Goal: Contribute content: Add original content to the website for others to see

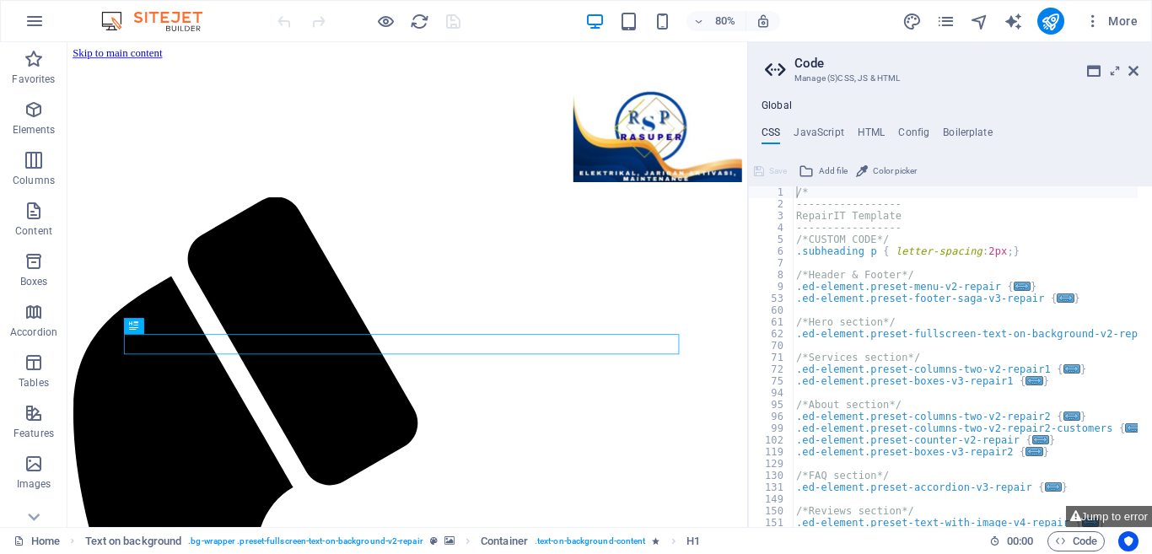
click at [1140, 72] on aside "Code Manage (S)CSS, JS & HTML Global CSS JavaScript HTML Config Boilerplate /* …" at bounding box center [949, 284] width 405 height 485
click at [1135, 72] on icon at bounding box center [1133, 70] width 10 height 13
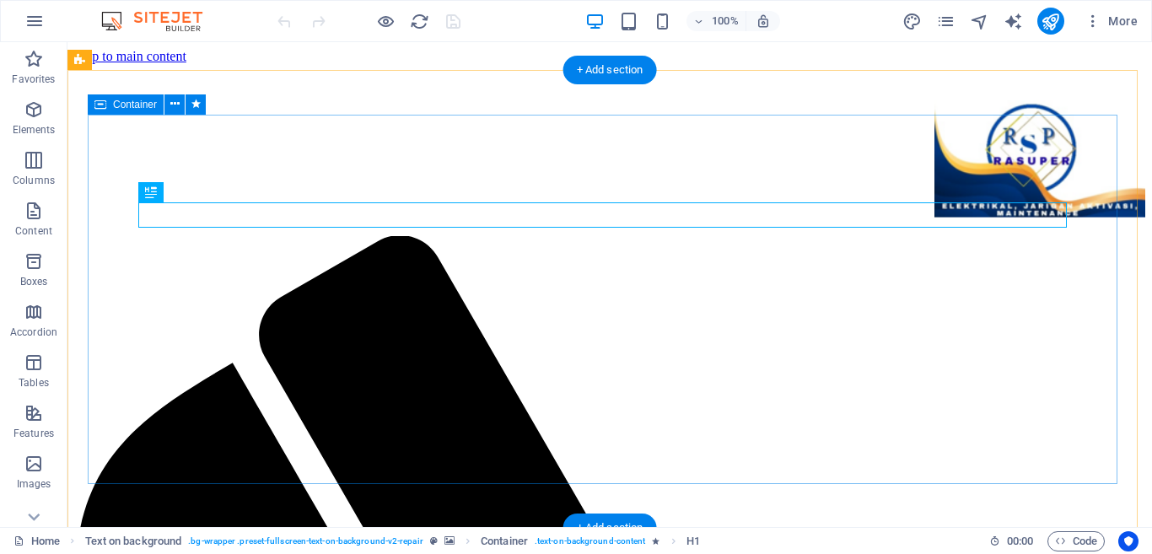
scroll to position [169, 0]
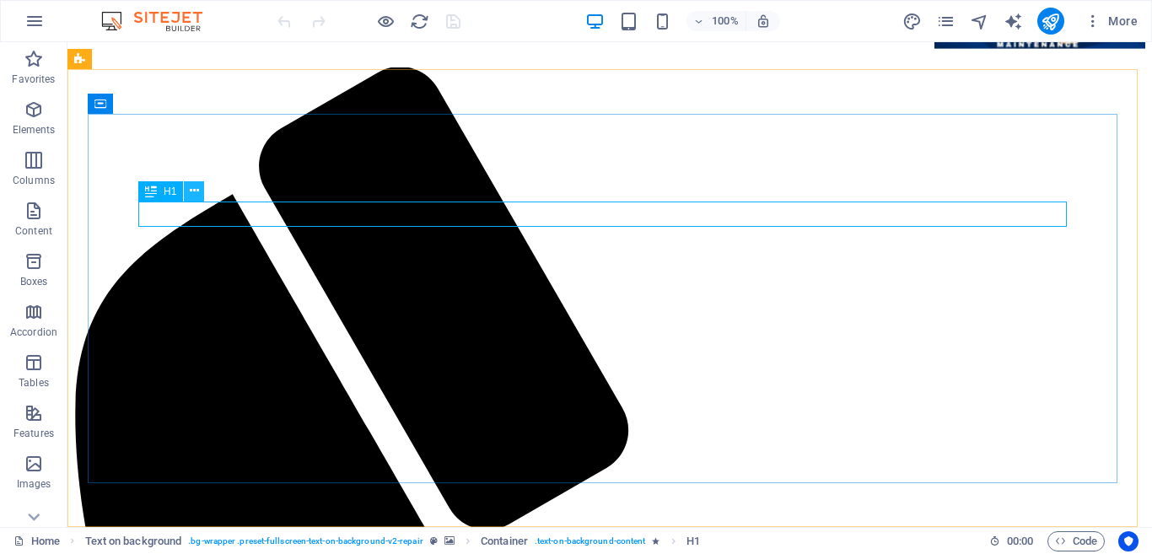
click at [199, 188] on button at bounding box center [194, 191] width 20 height 20
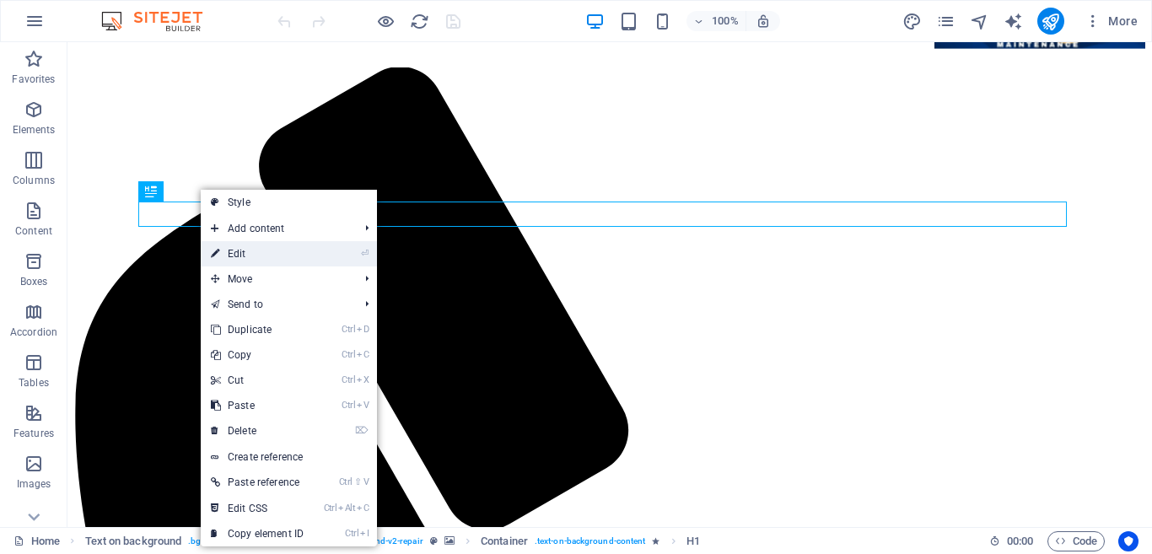
click at [260, 250] on link "⏎ Edit" at bounding box center [257, 253] width 113 height 25
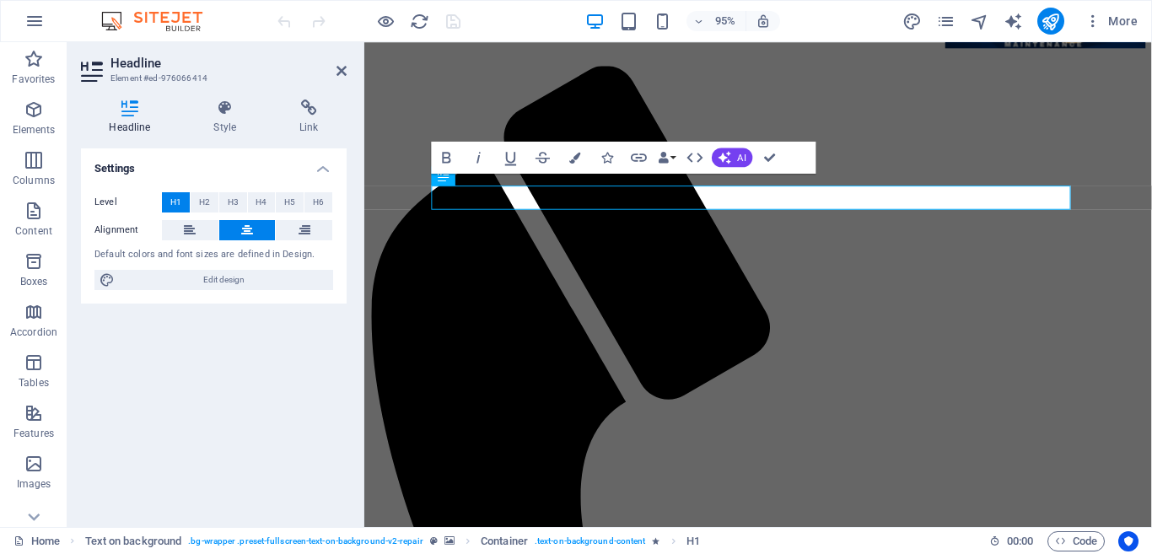
scroll to position [156, 0]
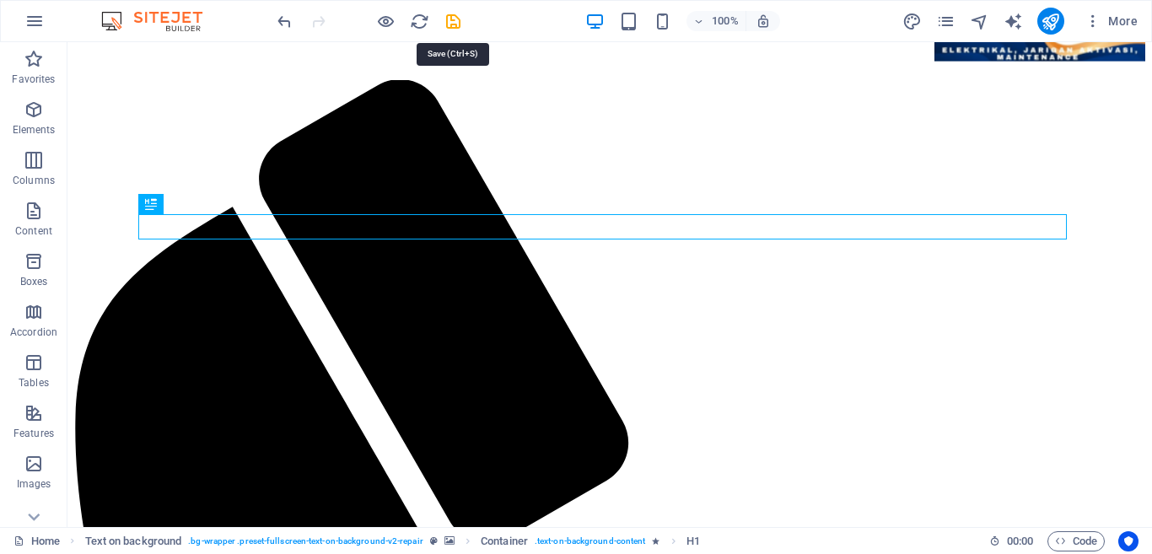
drag, startPoint x: 457, startPoint y: 26, endPoint x: 475, endPoint y: 37, distance: 21.5
click at [457, 25] on icon "save" at bounding box center [452, 21] width 19 height 19
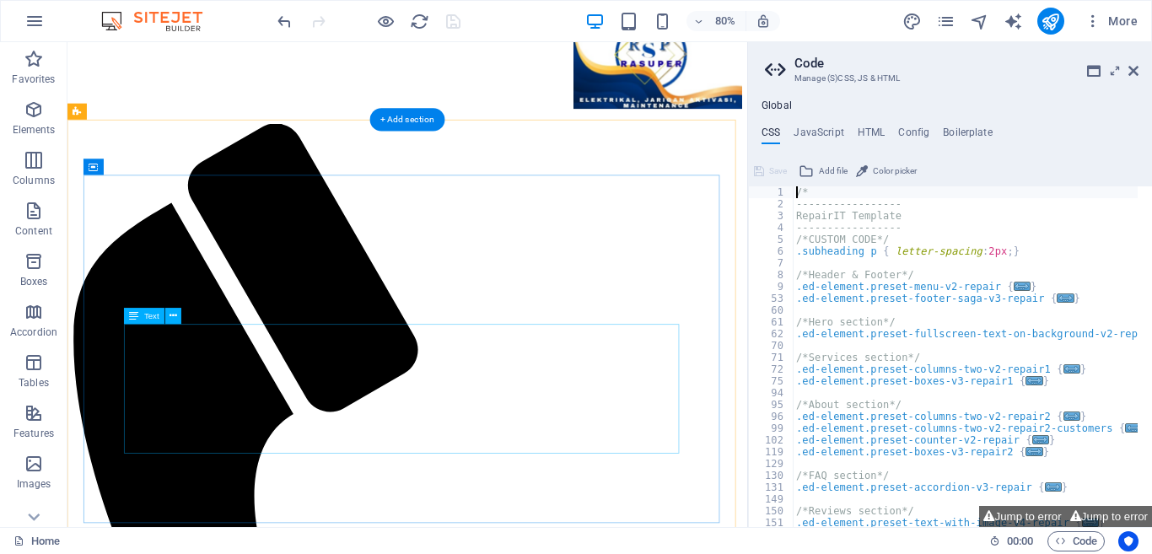
scroll to position [84, 0]
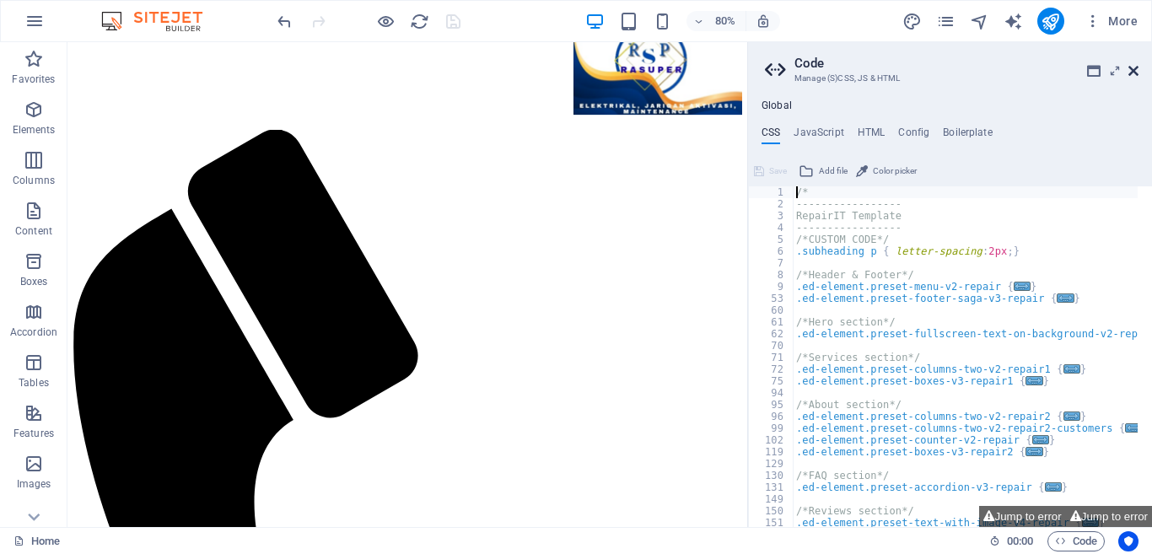
click at [1135, 68] on icon at bounding box center [1133, 70] width 10 height 13
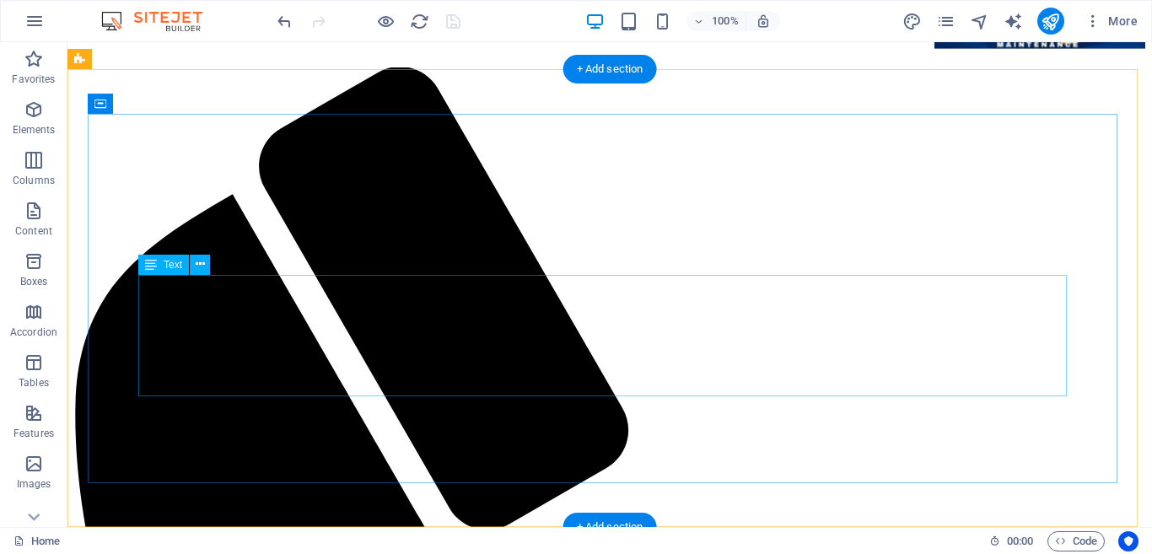
scroll to position [253, 0]
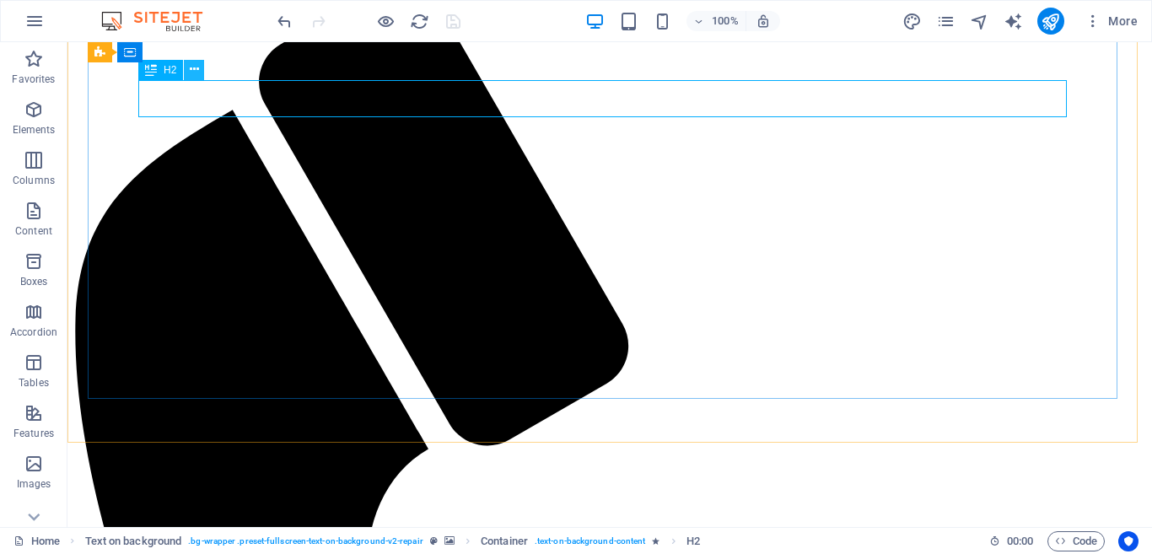
click at [196, 73] on icon at bounding box center [194, 70] width 9 height 18
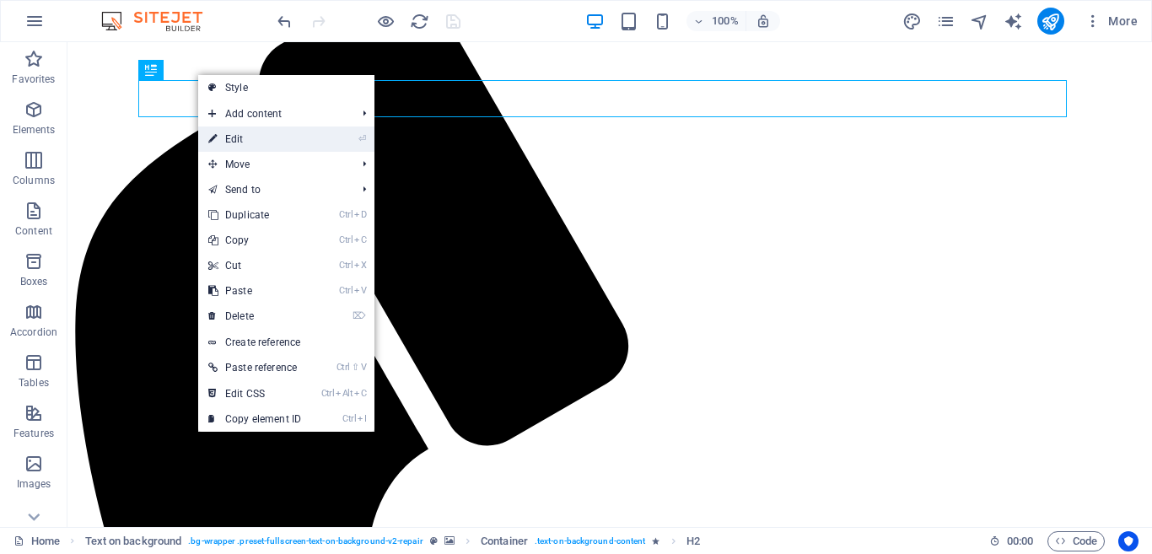
drag, startPoint x: 237, startPoint y: 136, endPoint x: 225, endPoint y: 56, distance: 80.9
click at [237, 136] on link "⏎ Edit" at bounding box center [254, 138] width 113 height 25
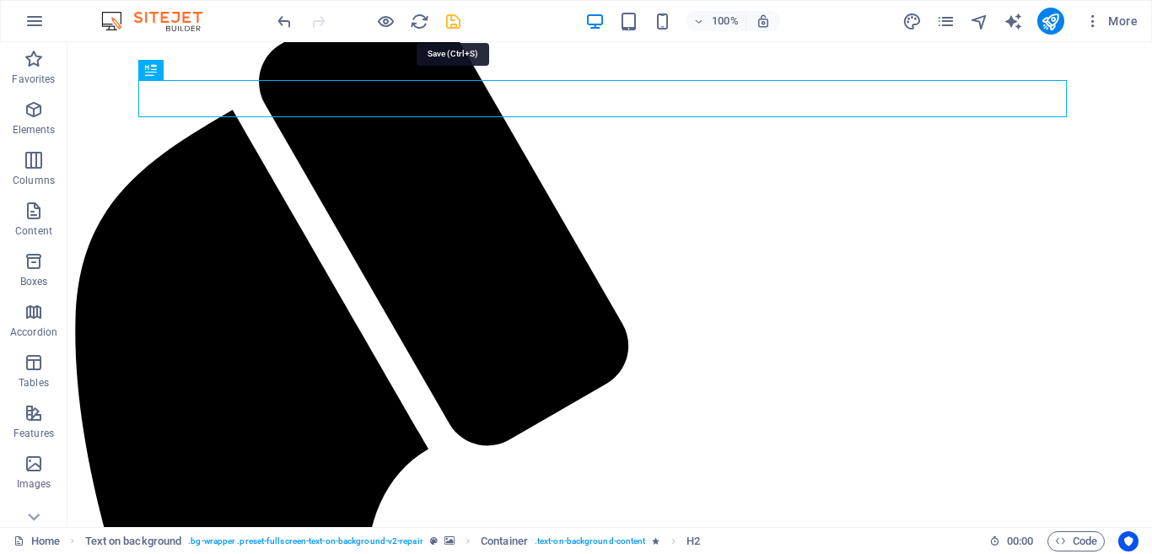
click at [455, 22] on icon "save" at bounding box center [452, 21] width 19 height 19
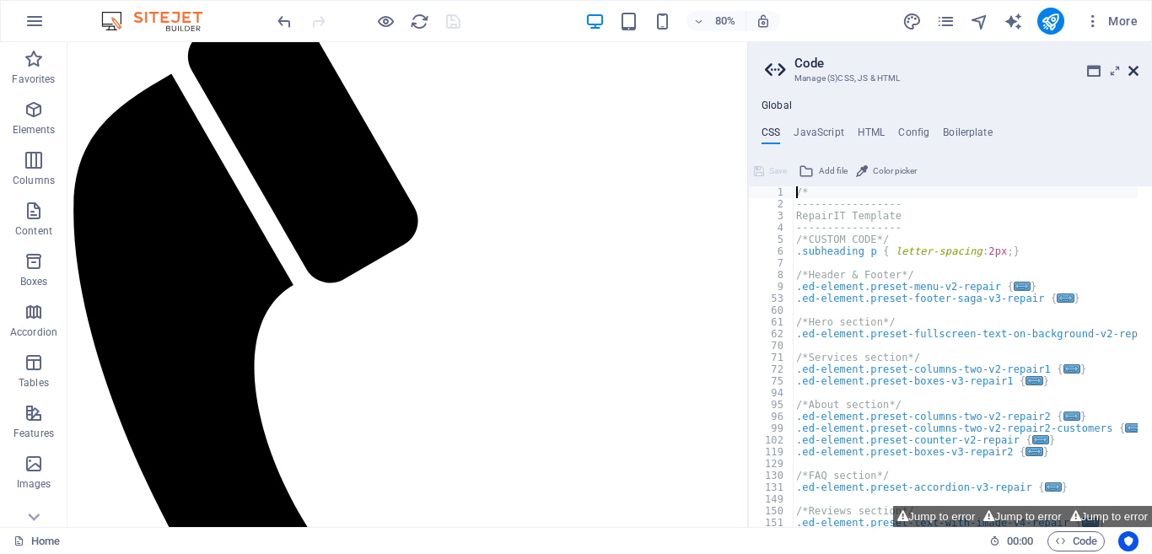
click at [1135, 70] on icon at bounding box center [1133, 70] width 10 height 13
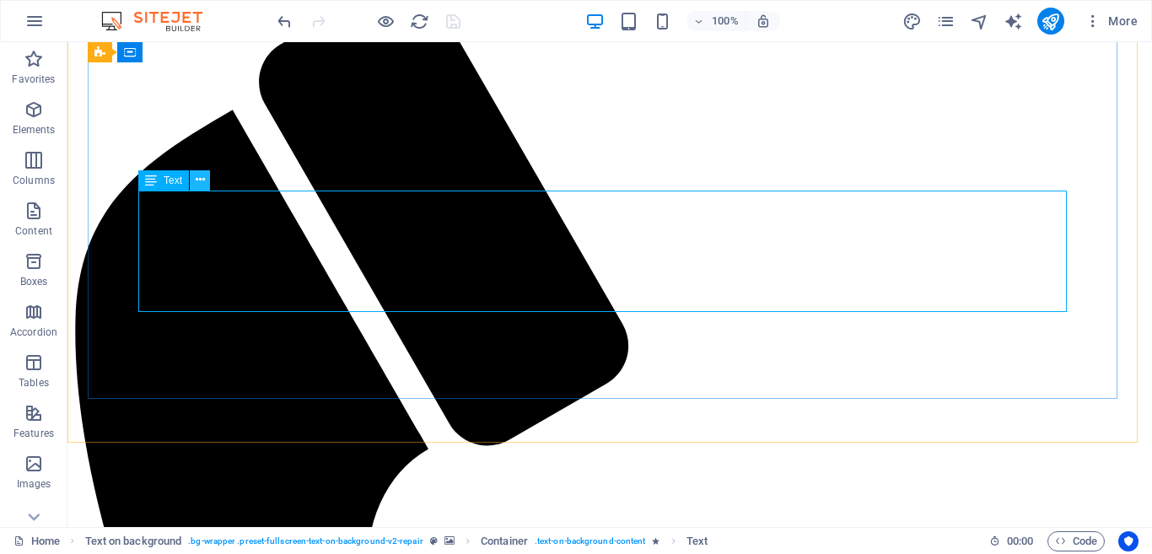
click at [201, 182] on icon at bounding box center [200, 180] width 9 height 18
click at [200, 185] on icon at bounding box center [200, 180] width 9 height 18
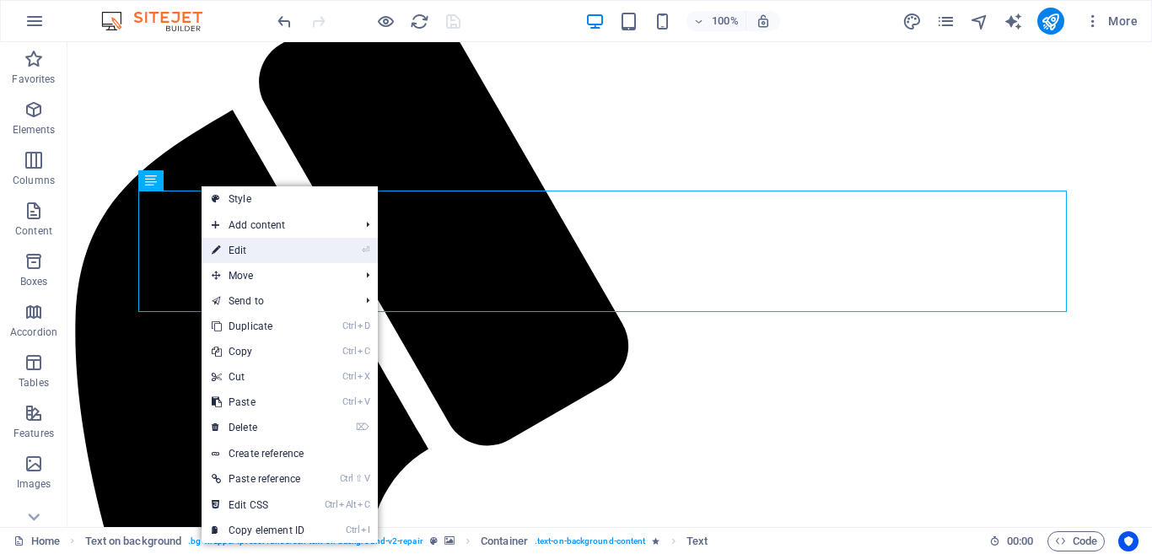
click at [237, 252] on link "⏎ Edit" at bounding box center [257, 250] width 113 height 25
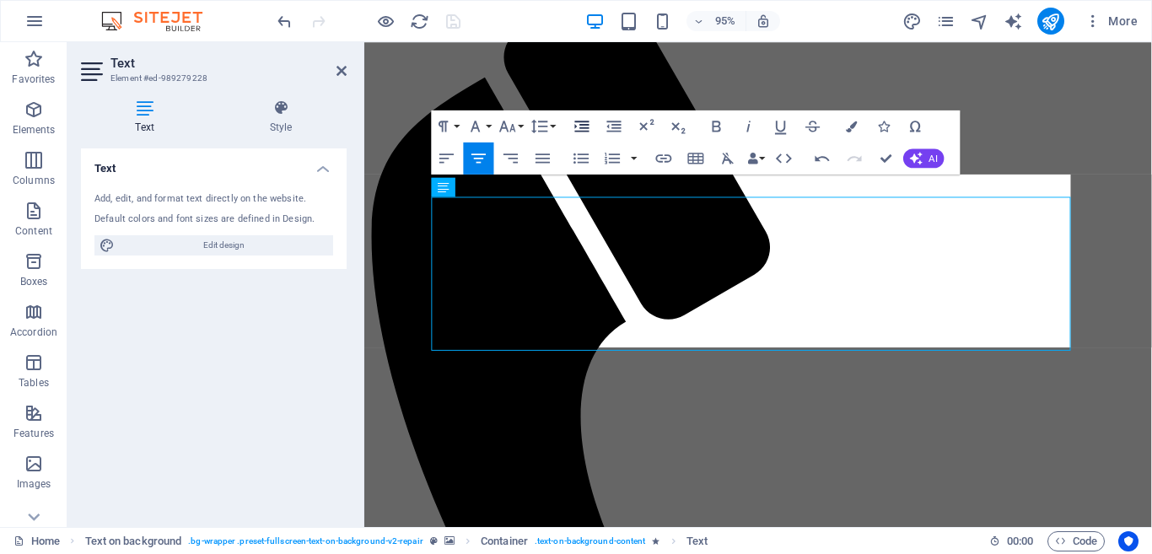
scroll to position [243, 0]
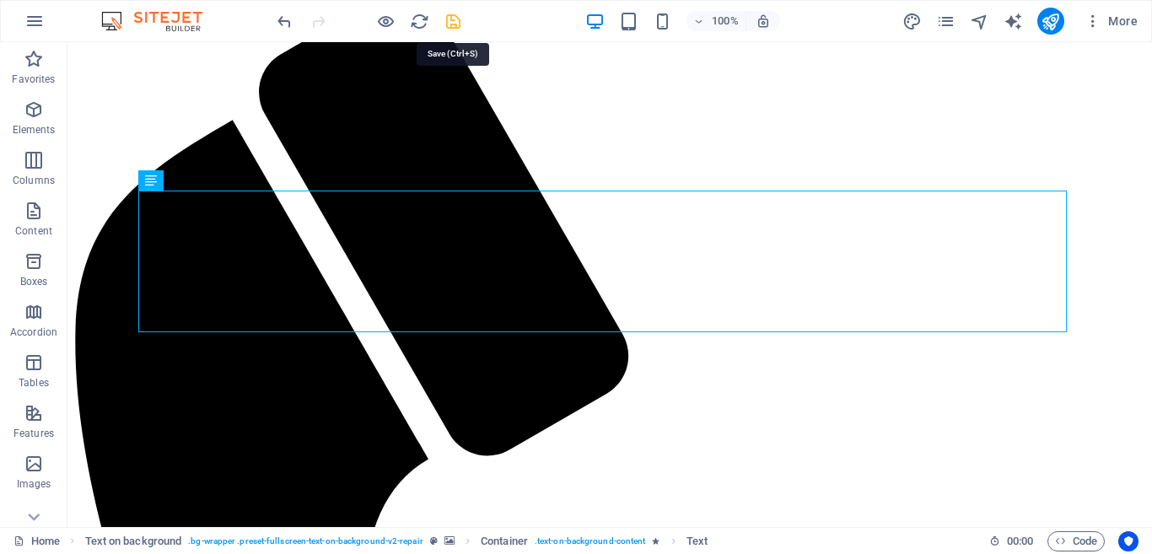
click at [453, 22] on icon "save" at bounding box center [452, 21] width 19 height 19
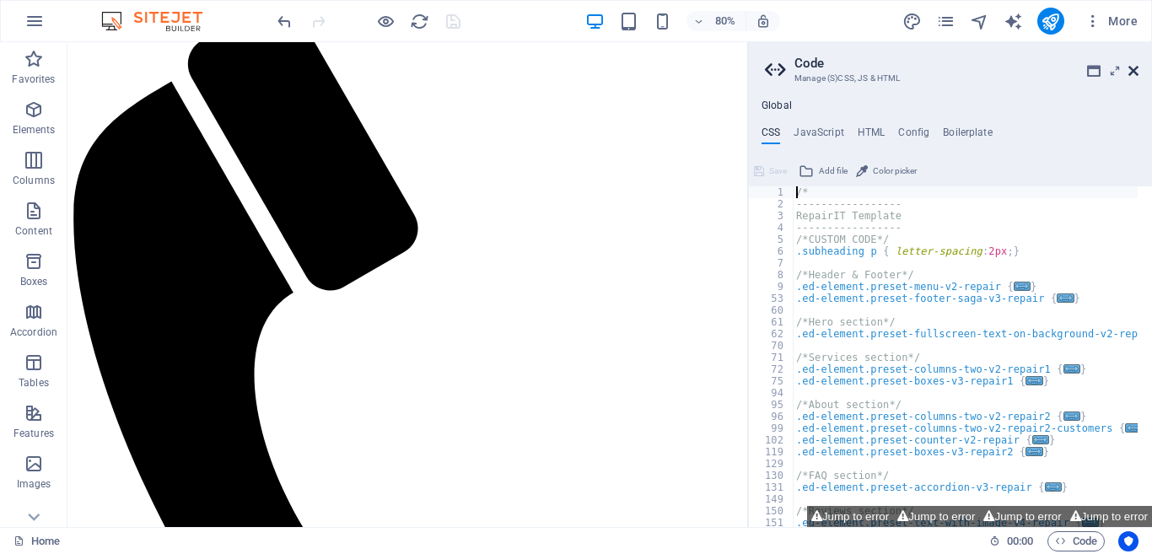
click at [1137, 72] on icon at bounding box center [1133, 70] width 10 height 13
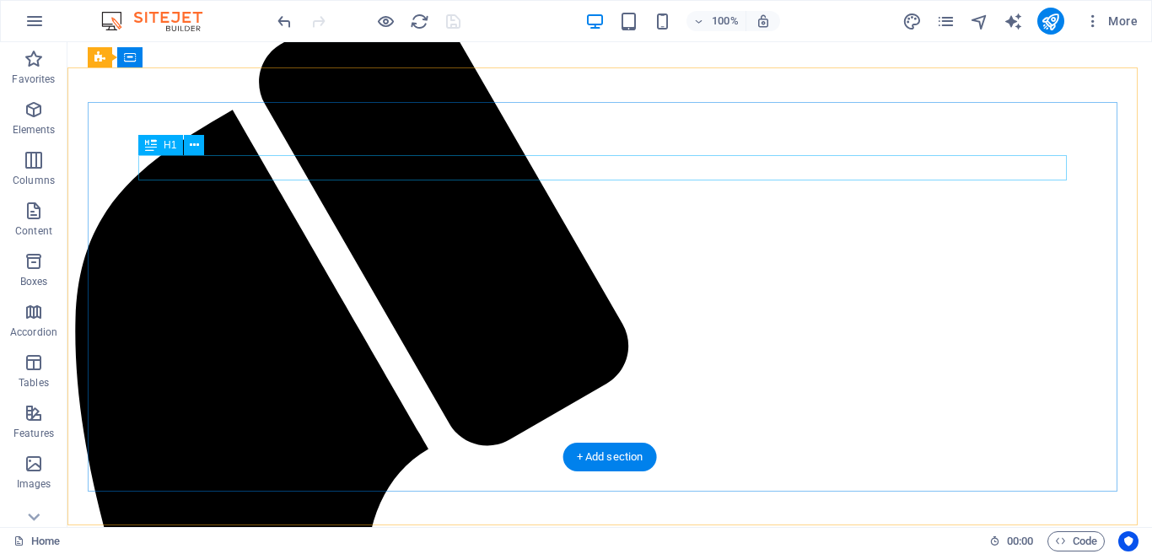
scroll to position [169, 0]
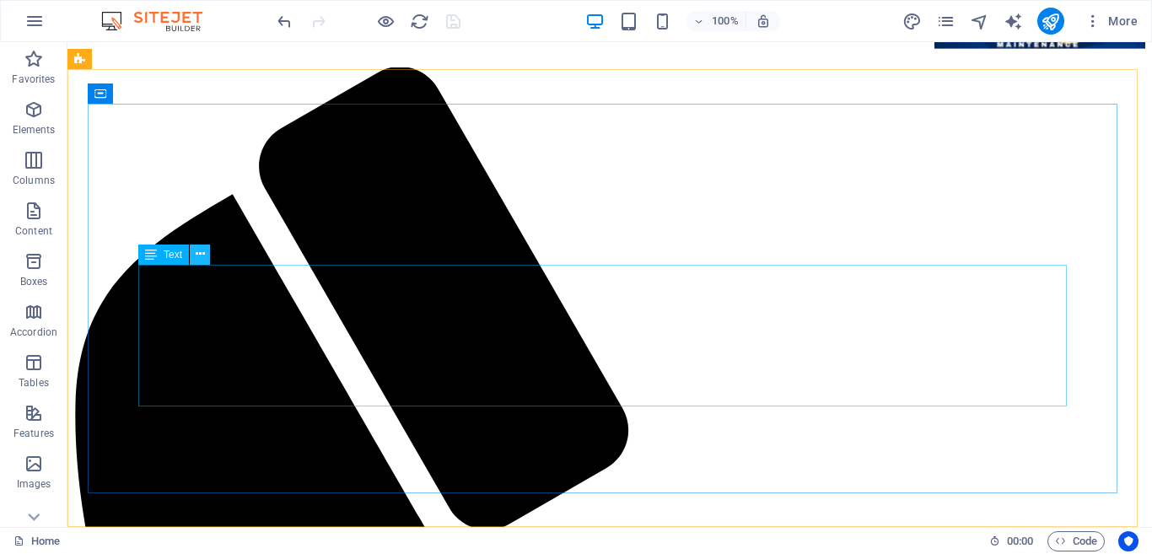
click at [202, 255] on icon at bounding box center [200, 254] width 9 height 18
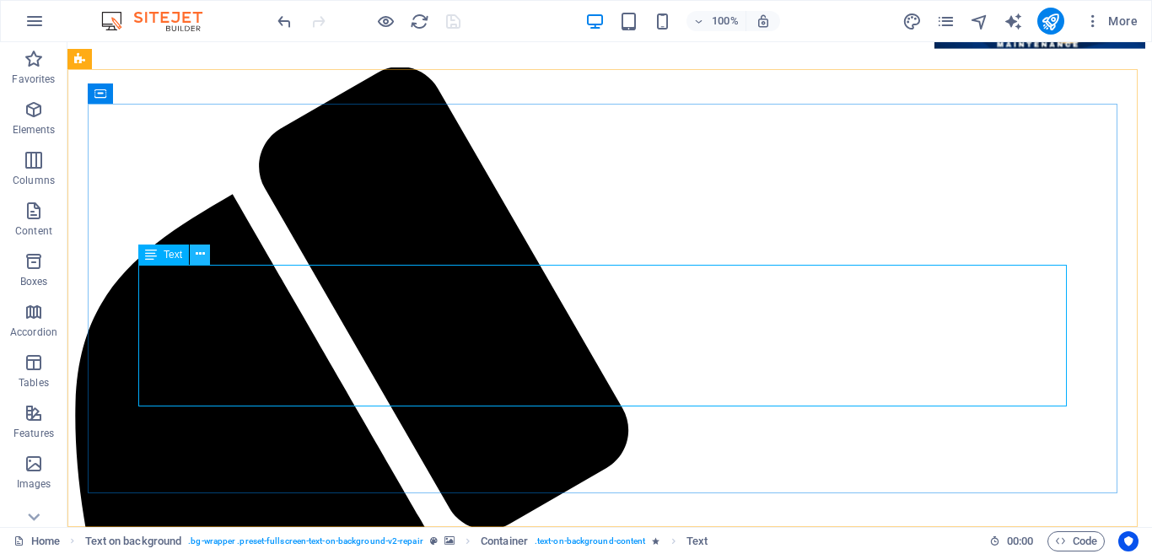
click at [200, 252] on icon at bounding box center [200, 254] width 9 height 18
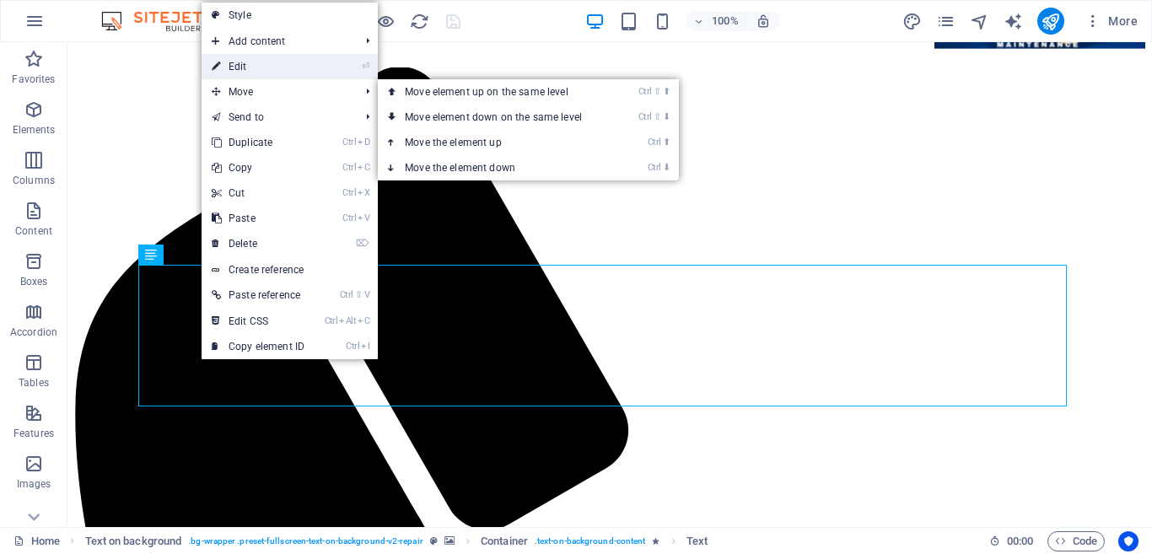
click at [244, 69] on link "⏎ Edit" at bounding box center [257, 66] width 113 height 25
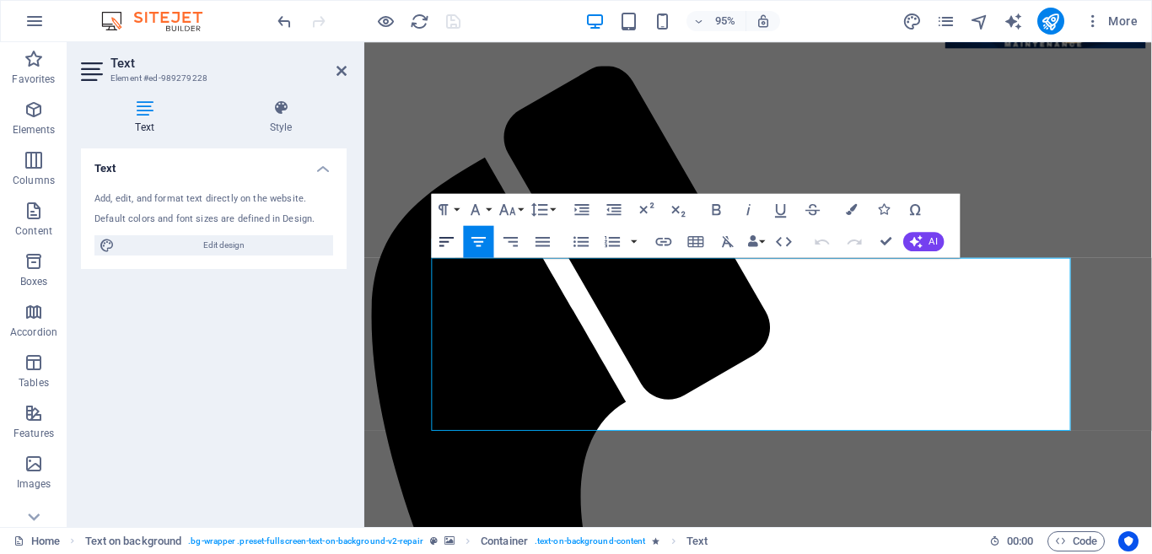
click at [445, 244] on icon "button" at bounding box center [446, 241] width 19 height 19
drag, startPoint x: 885, startPoint y: 242, endPoint x: 686, endPoint y: 230, distance: 199.3
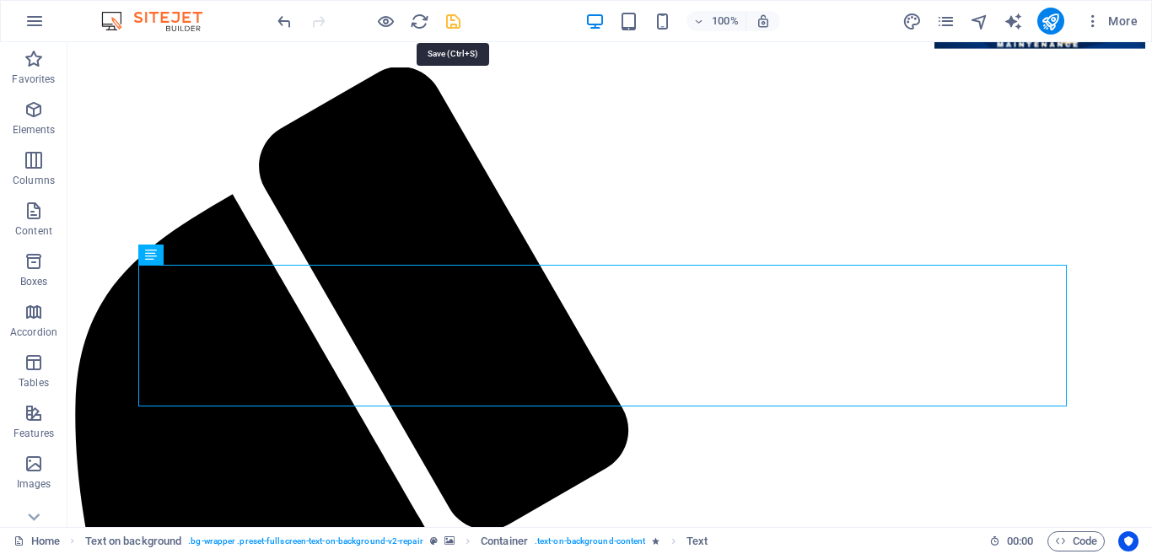
click at [454, 19] on icon "save" at bounding box center [452, 21] width 19 height 19
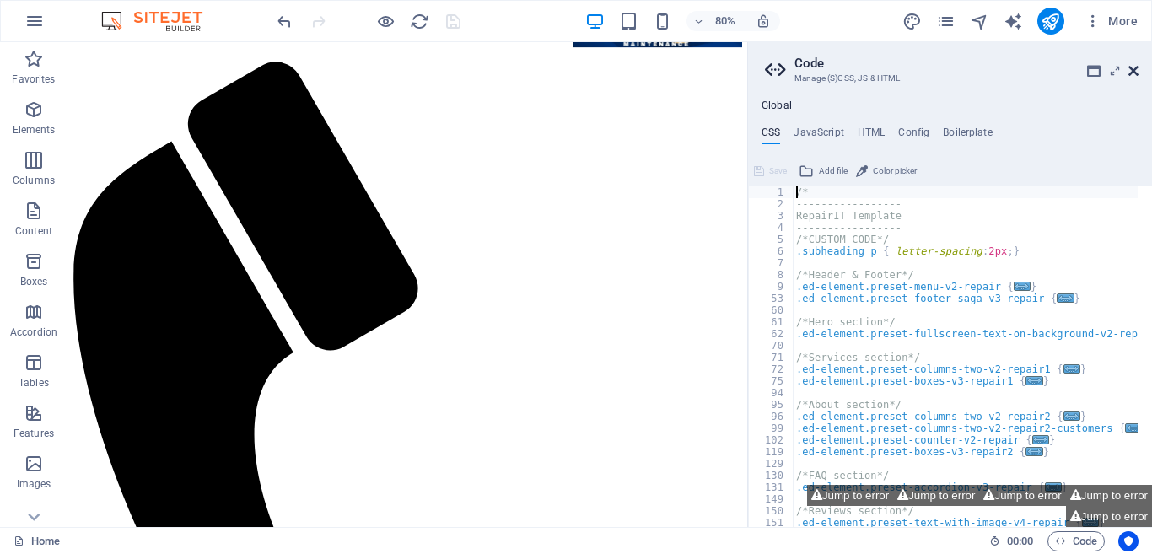
click at [1134, 71] on icon at bounding box center [1133, 70] width 10 height 13
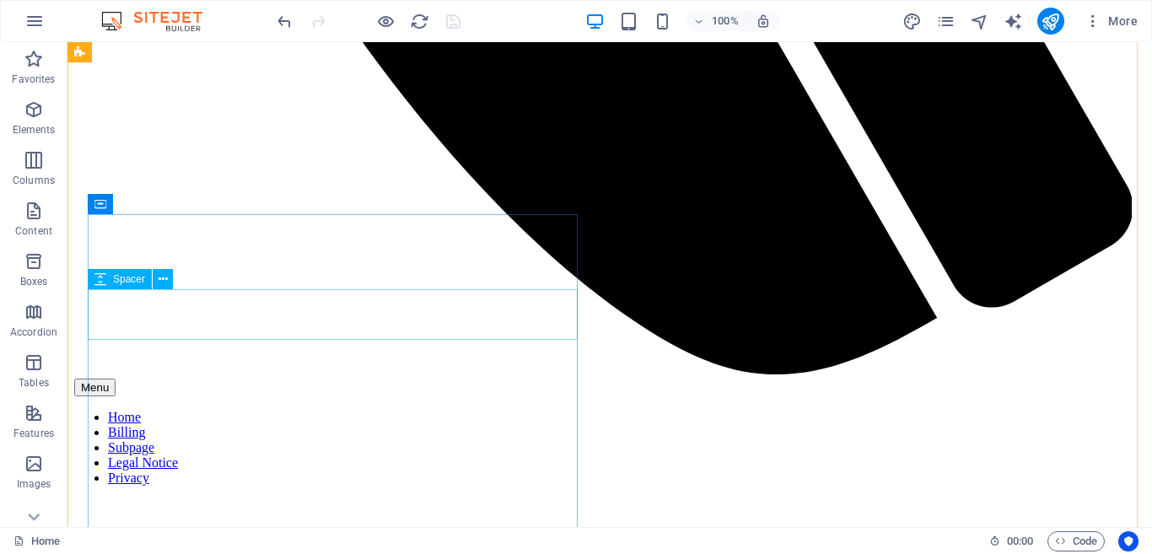
scroll to position [1180, 0]
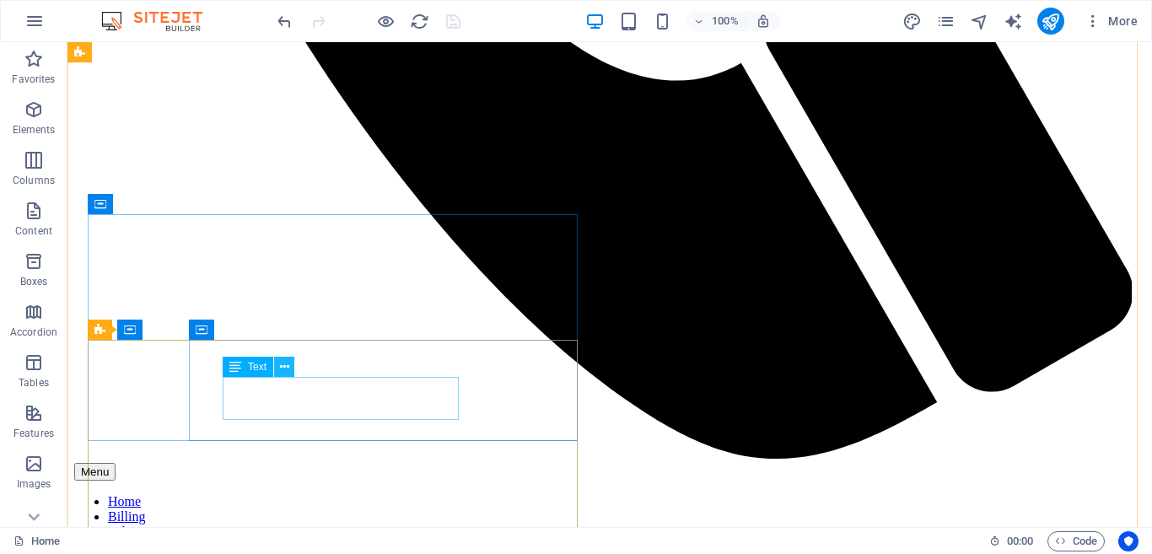
click at [288, 368] on icon at bounding box center [284, 367] width 9 height 18
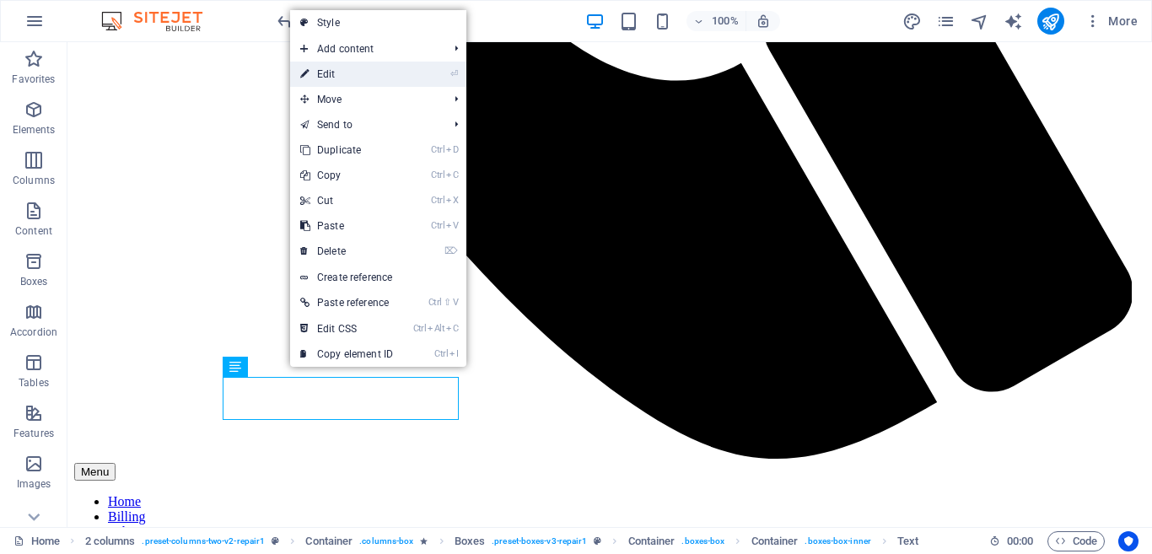
click at [341, 71] on link "⏎ Edit" at bounding box center [346, 74] width 113 height 25
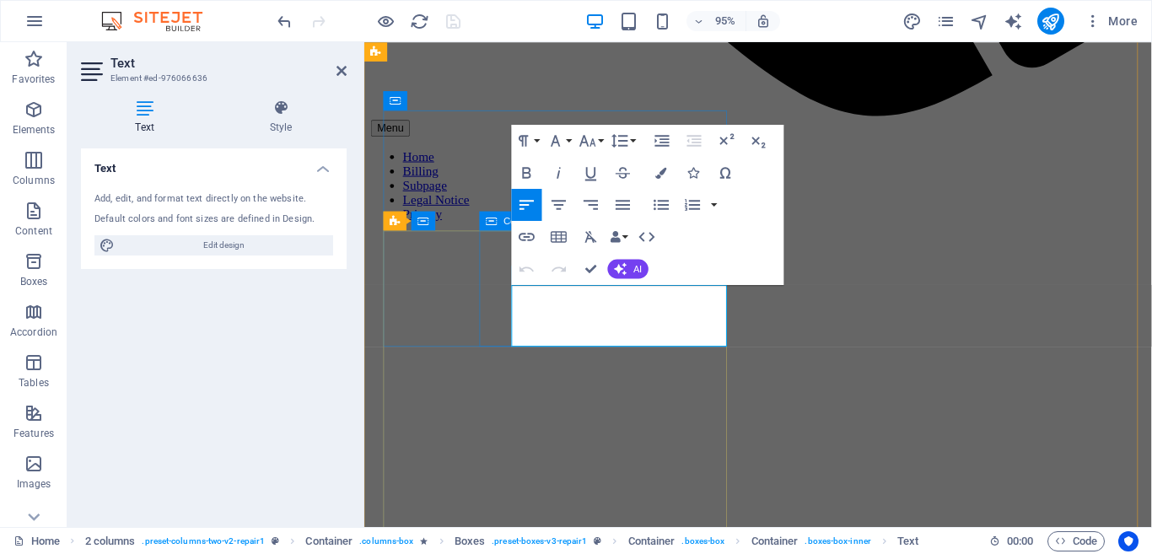
scroll to position [1440, 0]
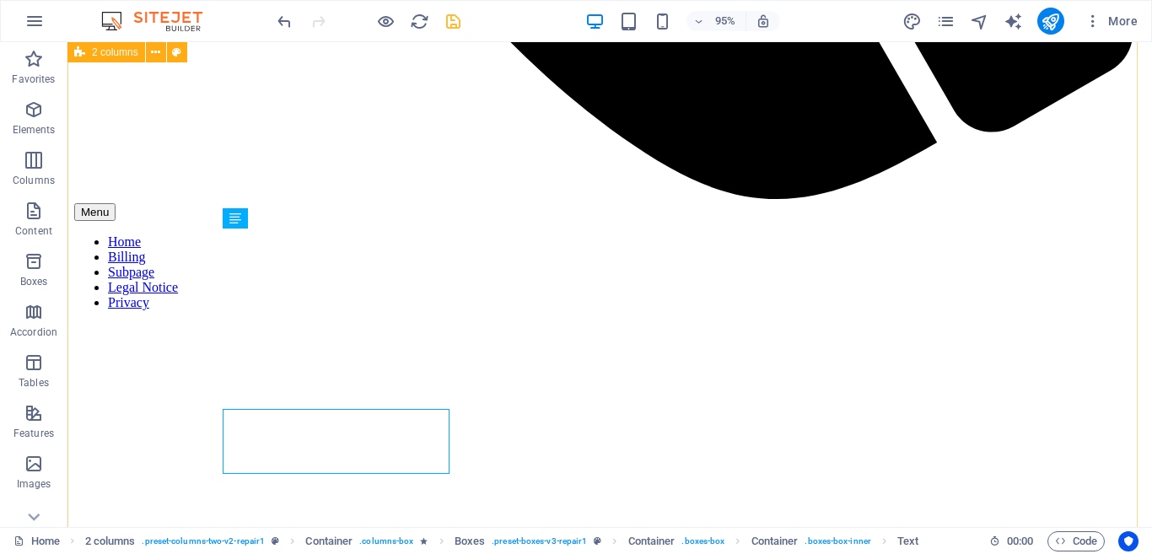
scroll to position [1329, 0]
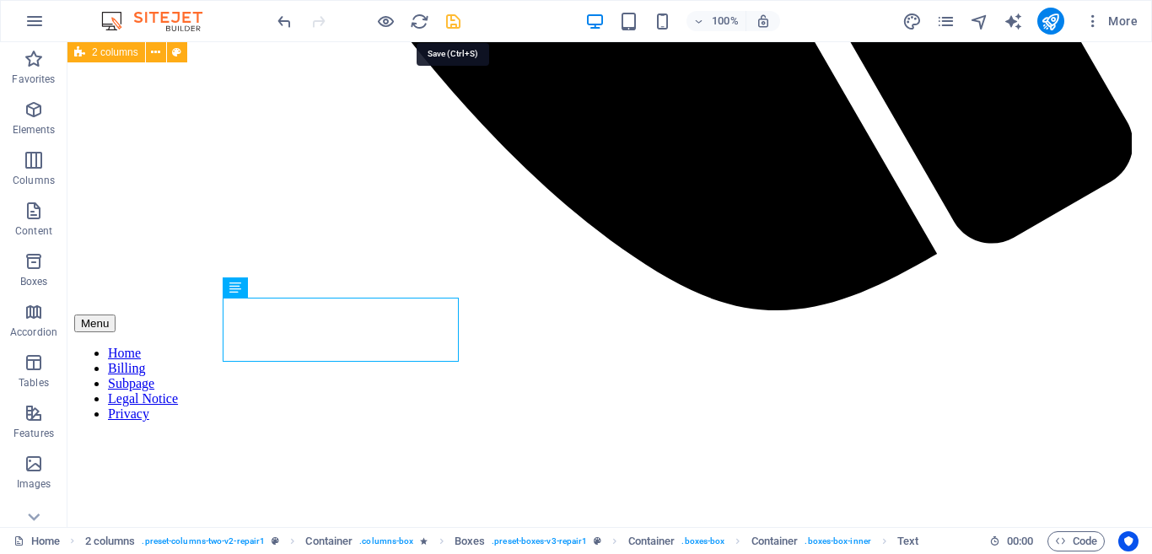
click at [454, 21] on icon "save" at bounding box center [452, 21] width 19 height 19
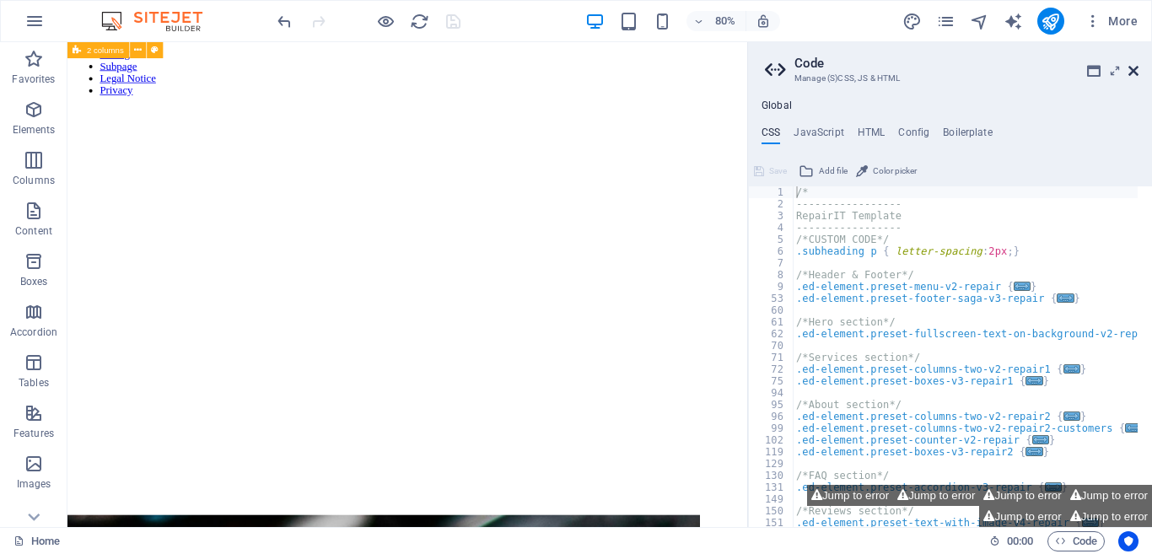
drag, startPoint x: 1134, startPoint y: 67, endPoint x: 1018, endPoint y: 56, distance: 116.0
click at [1134, 67] on icon at bounding box center [1133, 70] width 10 height 13
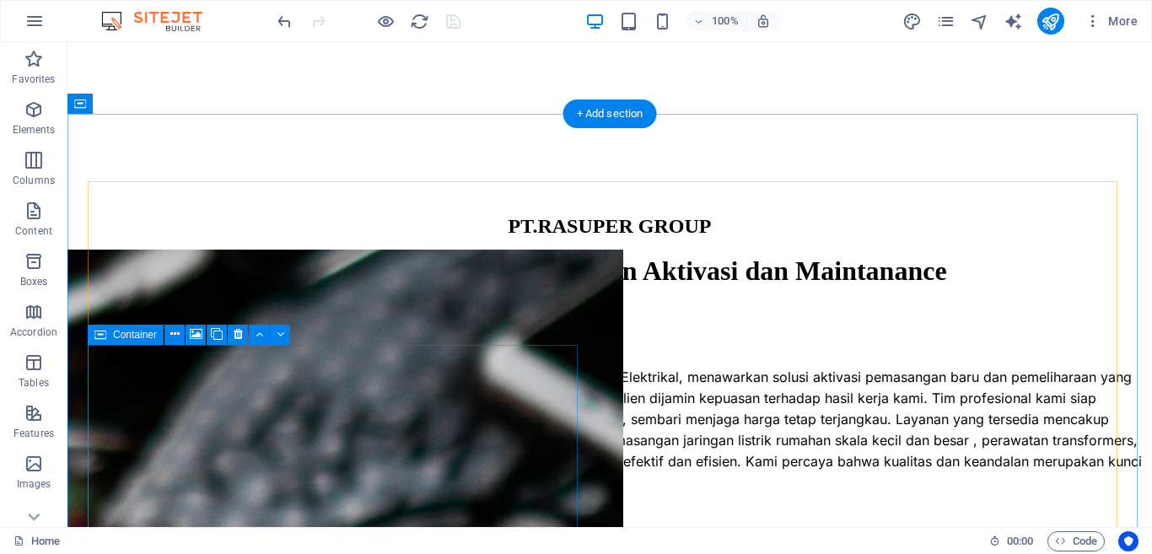
scroll to position [2107, 0]
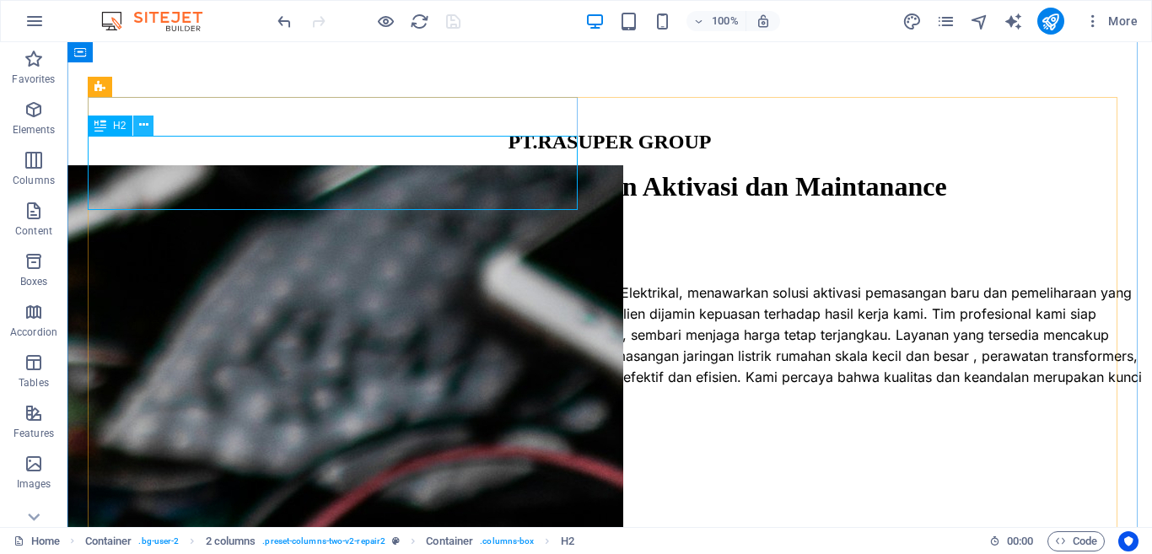
click at [146, 127] on icon at bounding box center [143, 125] width 9 height 18
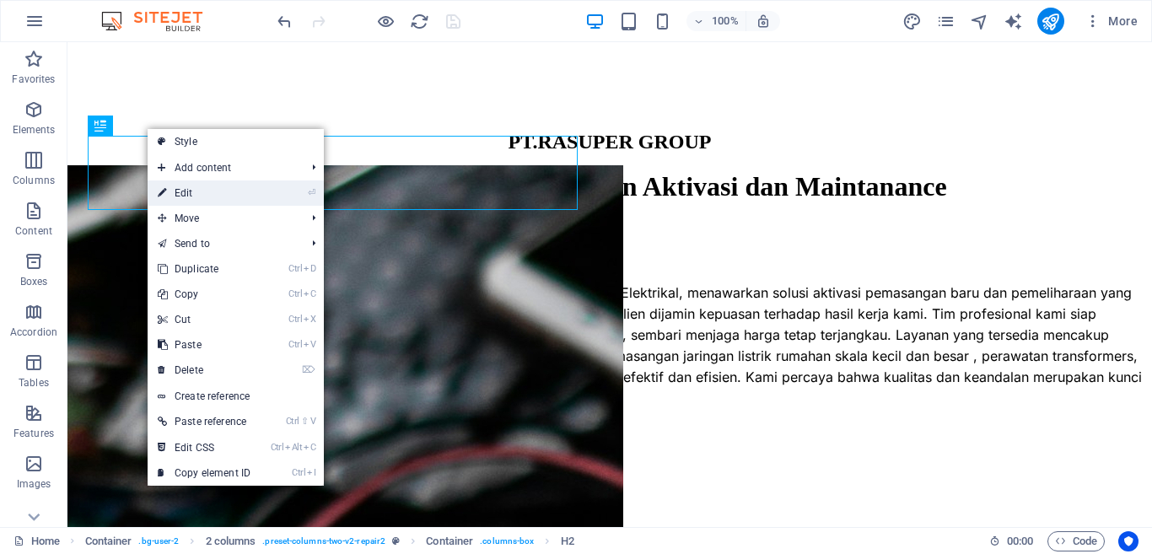
click at [194, 194] on link "⏎ Edit" at bounding box center [204, 192] width 113 height 25
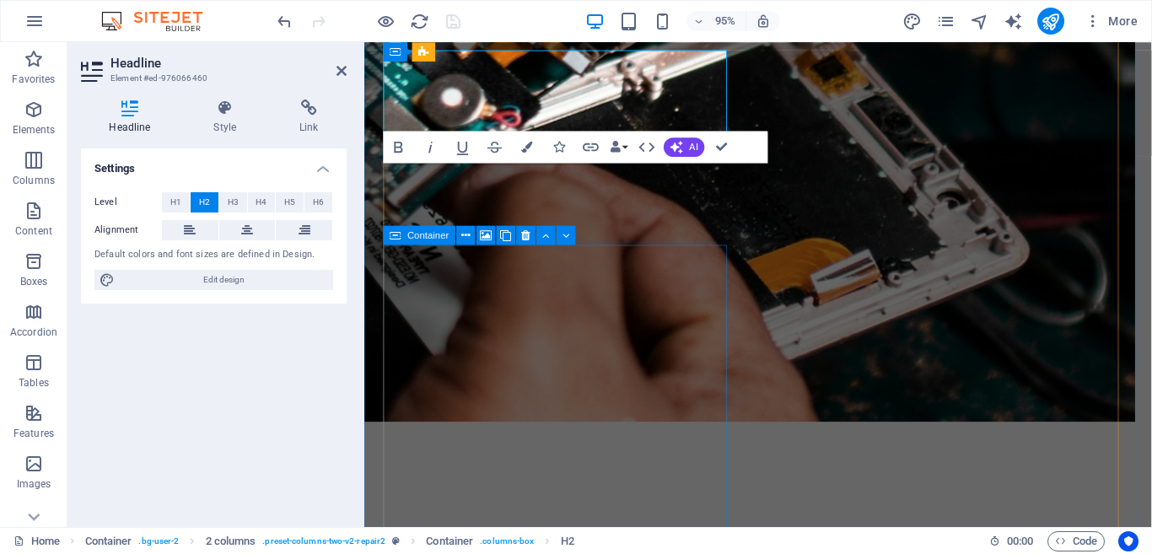
scroll to position [2295, 0]
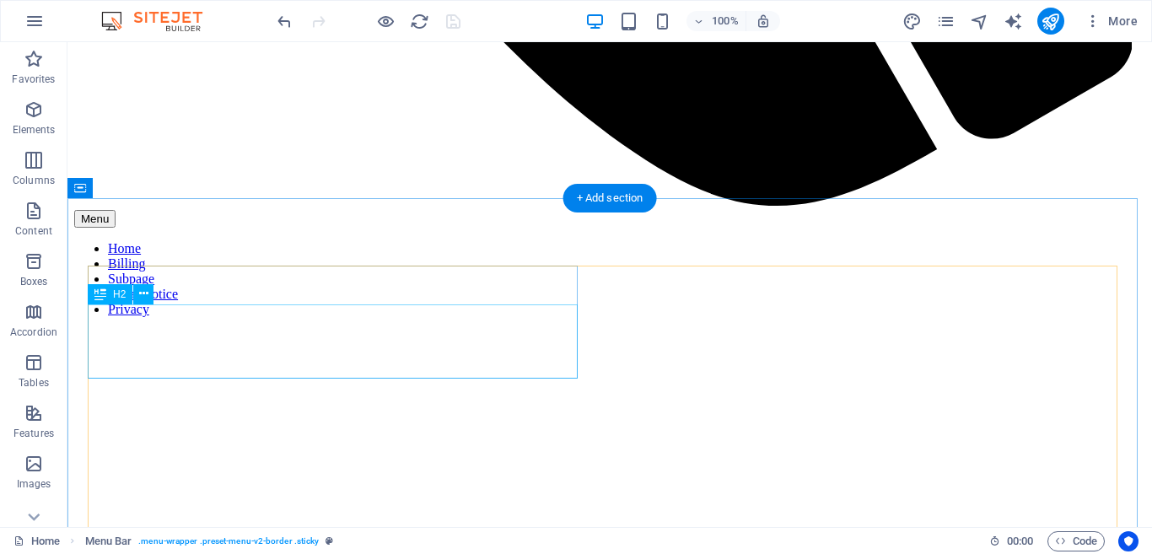
scroll to position [1939, 0]
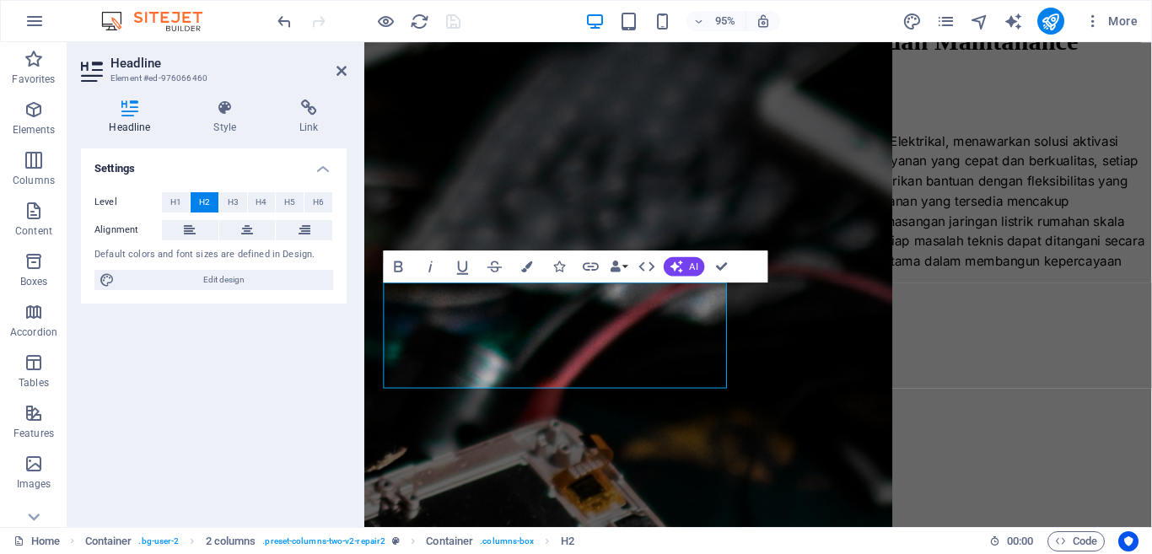
scroll to position [2051, 0]
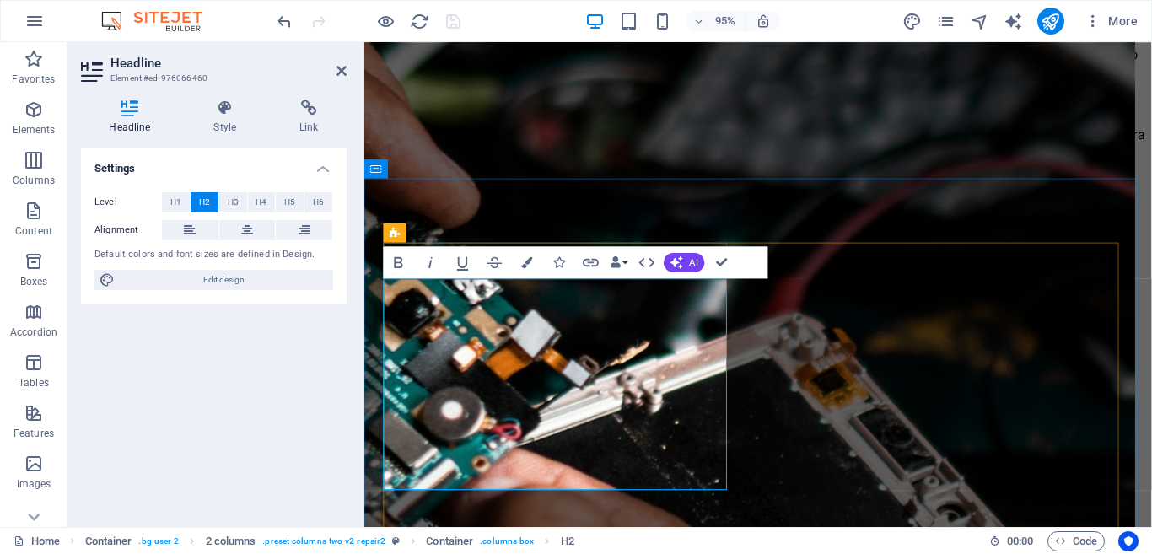
scroll to position [2055, 0]
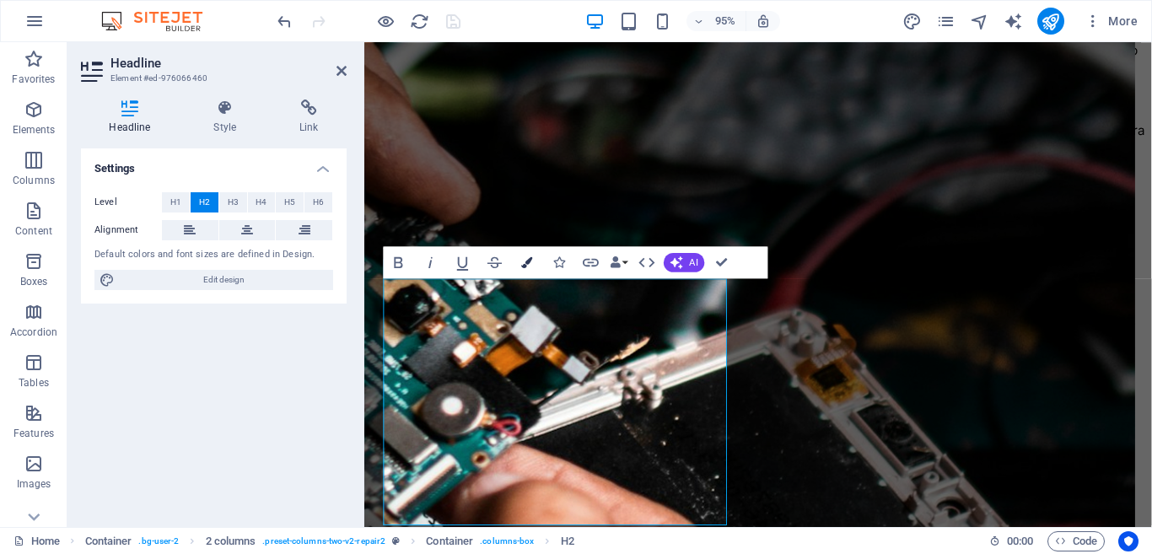
click at [534, 263] on button "Colors" at bounding box center [527, 263] width 30 height 32
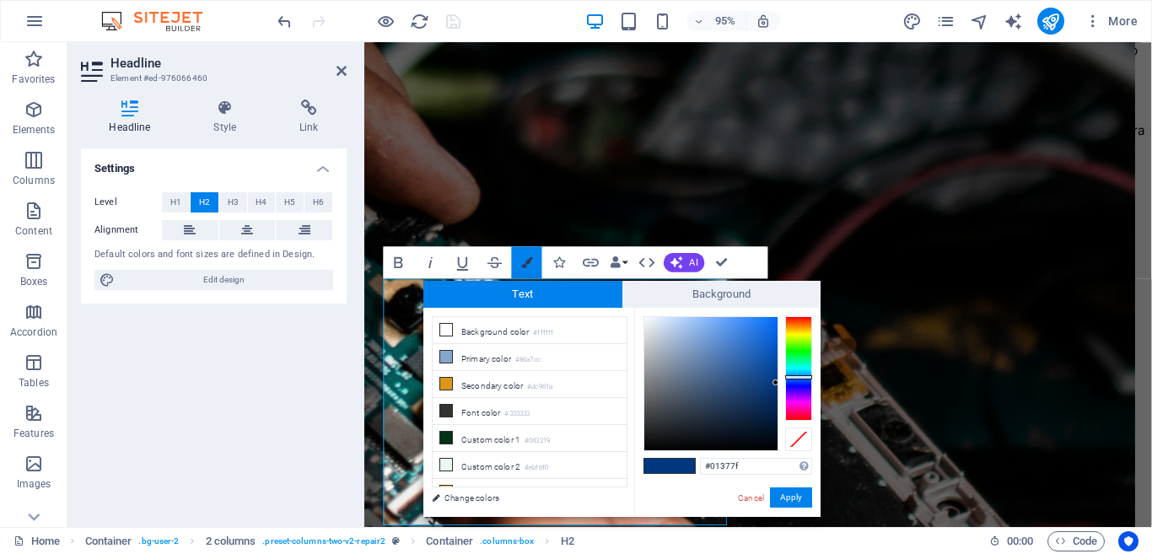
click at [534, 263] on button "Colors" at bounding box center [527, 263] width 30 height 32
click at [760, 498] on link "Cancel" at bounding box center [751, 497] width 30 height 13
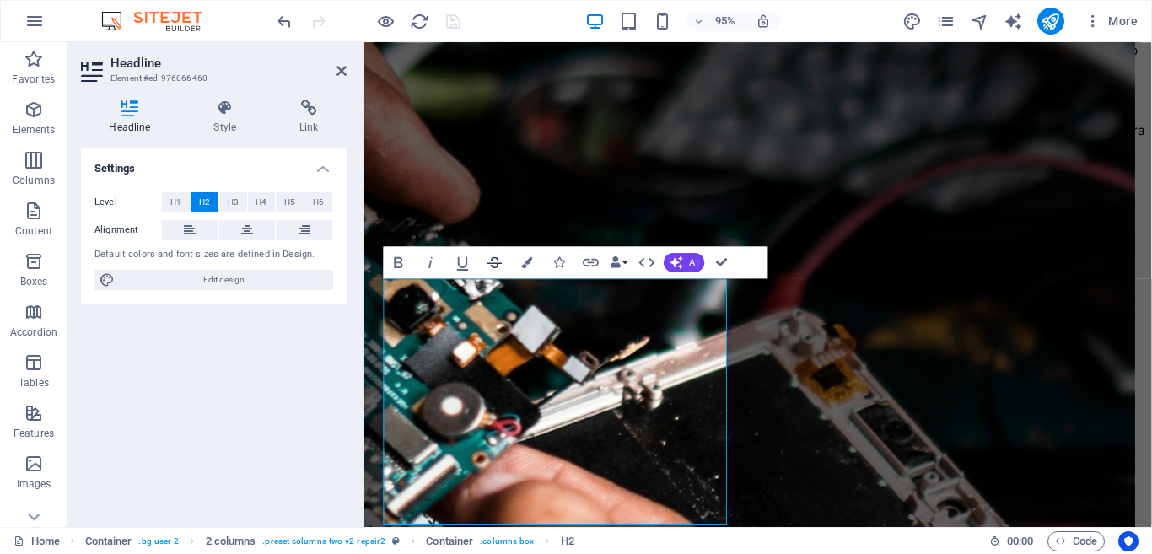
click at [499, 263] on icon "button" at bounding box center [494, 262] width 19 height 19
click at [499, 263] on icon "button" at bounding box center [494, 262] width 14 height 11
click at [626, 263] on button "Data Bindings" at bounding box center [619, 263] width 23 height 32
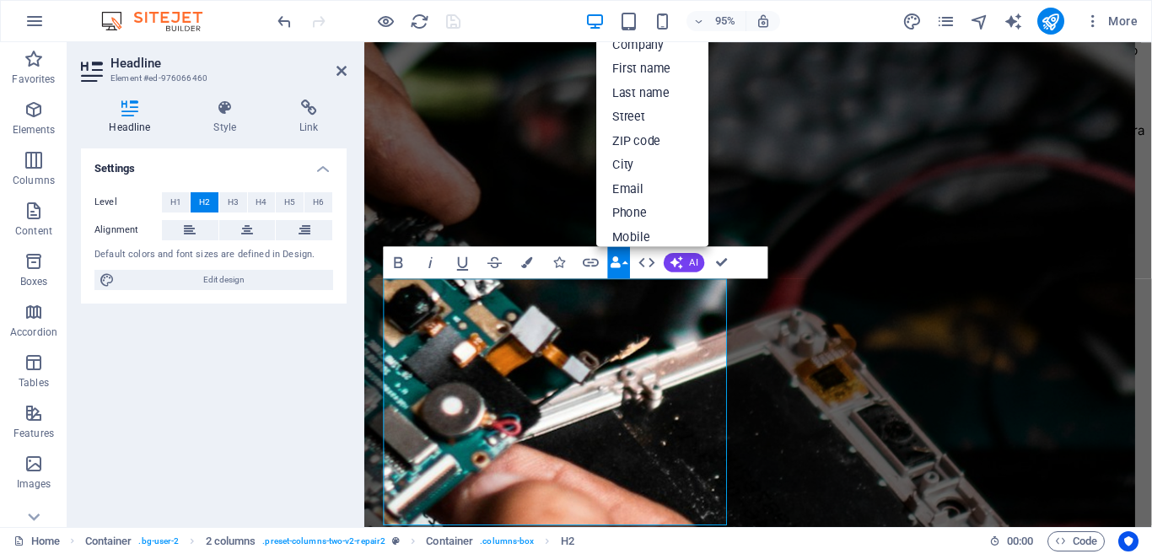
click at [626, 263] on button "Data Bindings" at bounding box center [619, 263] width 23 height 32
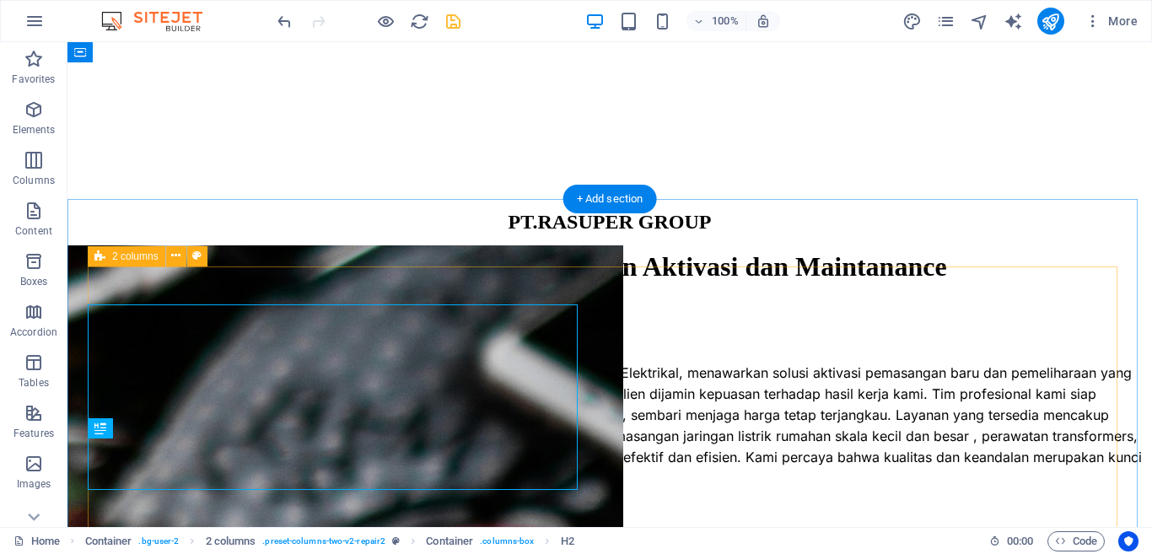
scroll to position [1859, 0]
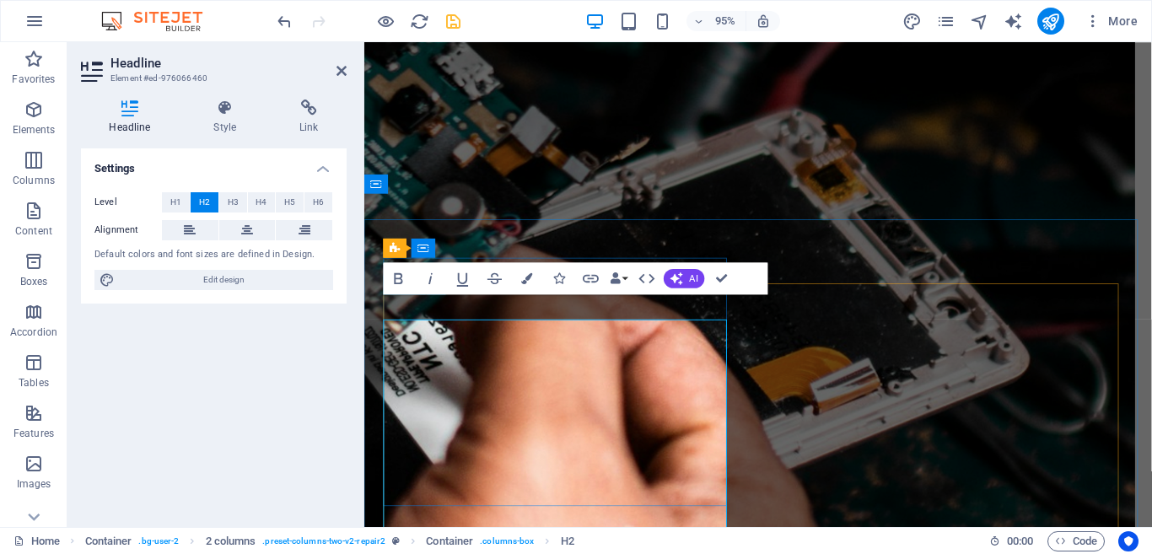
scroll to position [2012, 0]
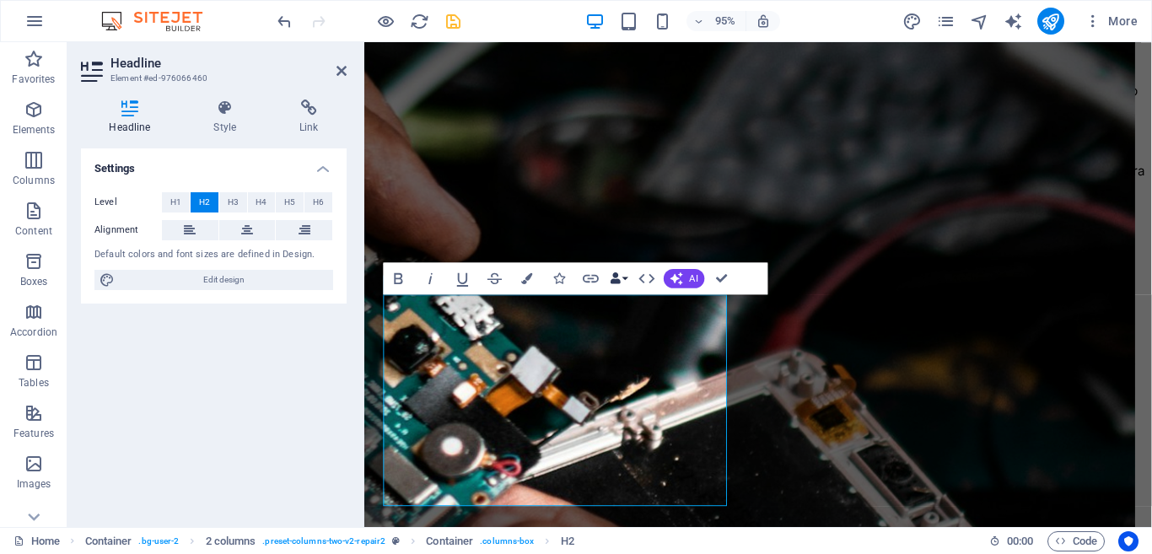
click at [622, 272] on button "Data Bindings" at bounding box center [619, 278] width 23 height 32
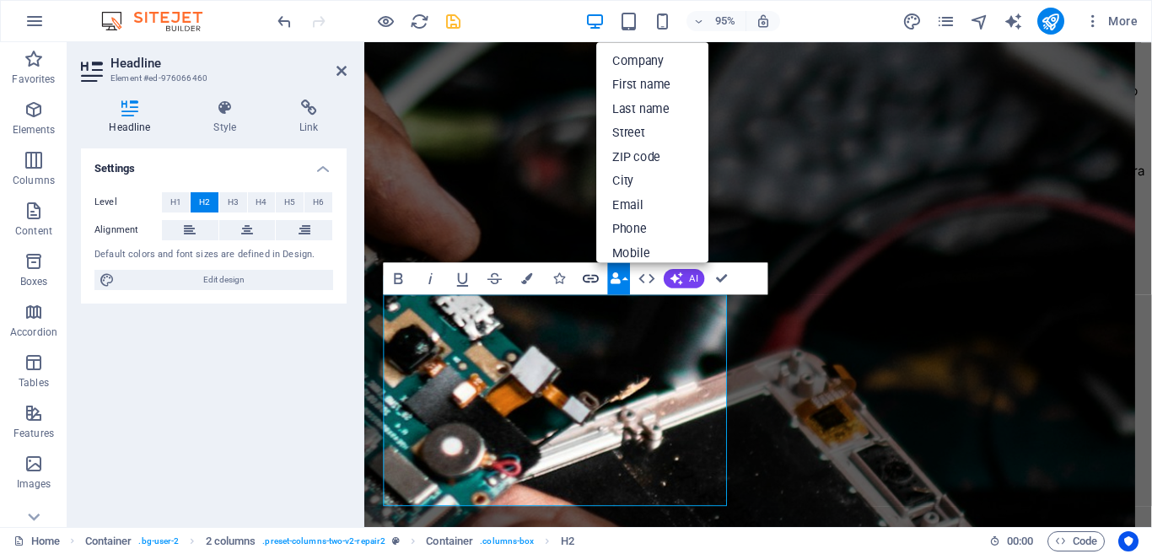
click at [583, 278] on icon "button" at bounding box center [591, 278] width 16 height 8
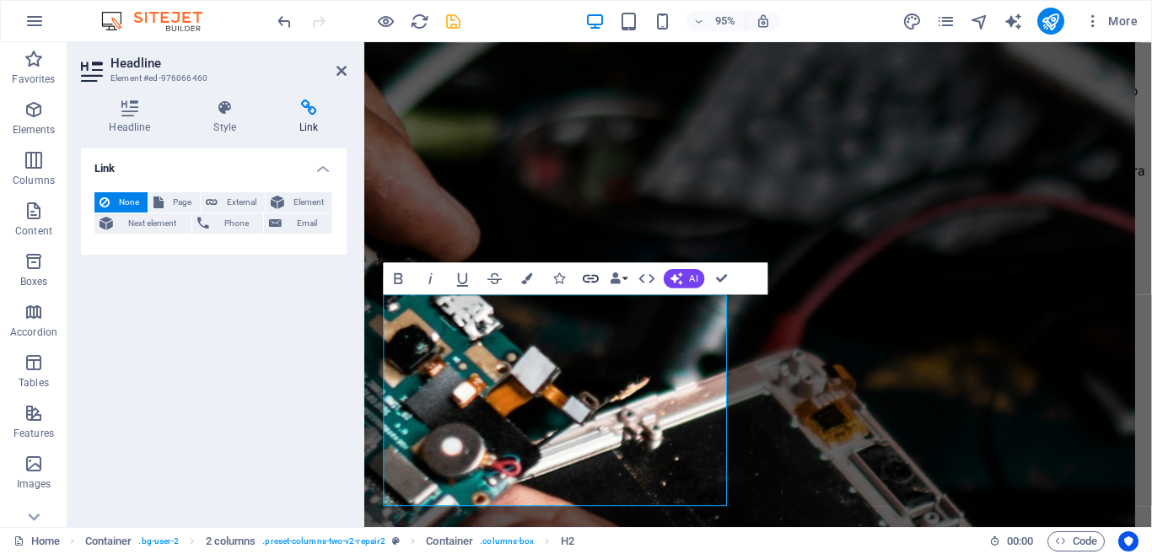
click at [583, 278] on icon "button" at bounding box center [591, 278] width 16 height 8
click at [231, 120] on h4 "Style" at bounding box center [228, 116] width 86 height 35
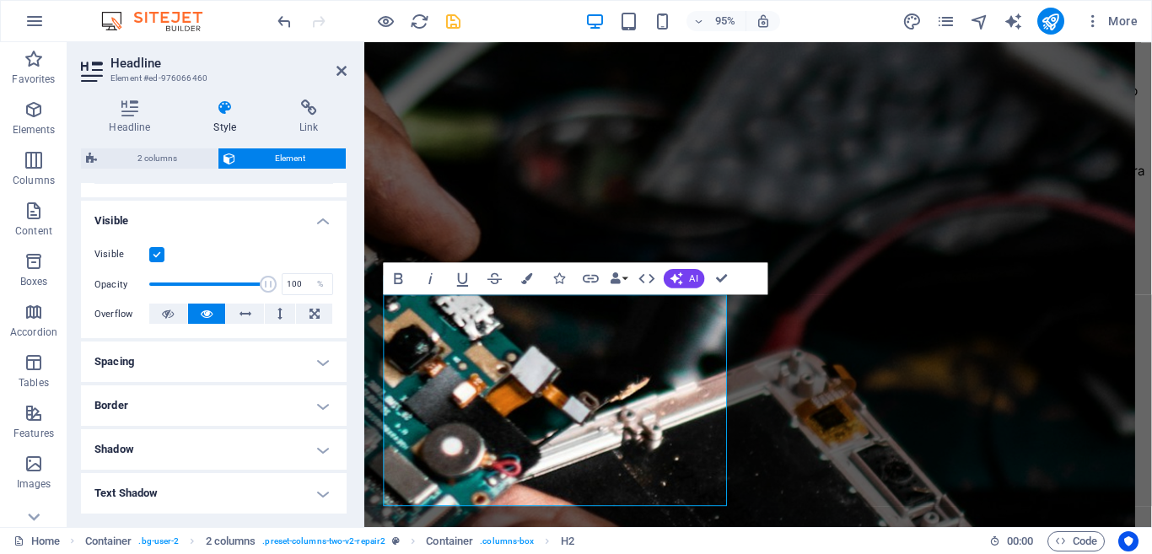
scroll to position [169, 0]
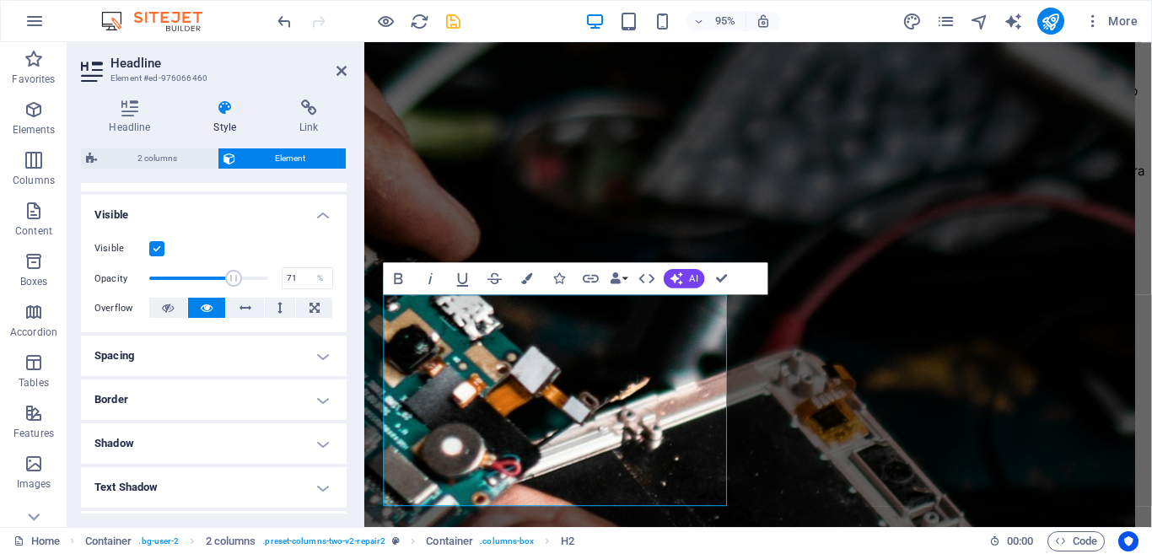
drag, startPoint x: 256, startPoint y: 280, endPoint x: 231, endPoint y: 282, distance: 25.4
click at [231, 282] on span at bounding box center [233, 278] width 17 height 17
type input "100"
drag, startPoint x: 234, startPoint y: 277, endPoint x: 294, endPoint y: 279, distance: 59.9
click at [294, 279] on div "Opacity 100 %" at bounding box center [213, 278] width 239 height 25
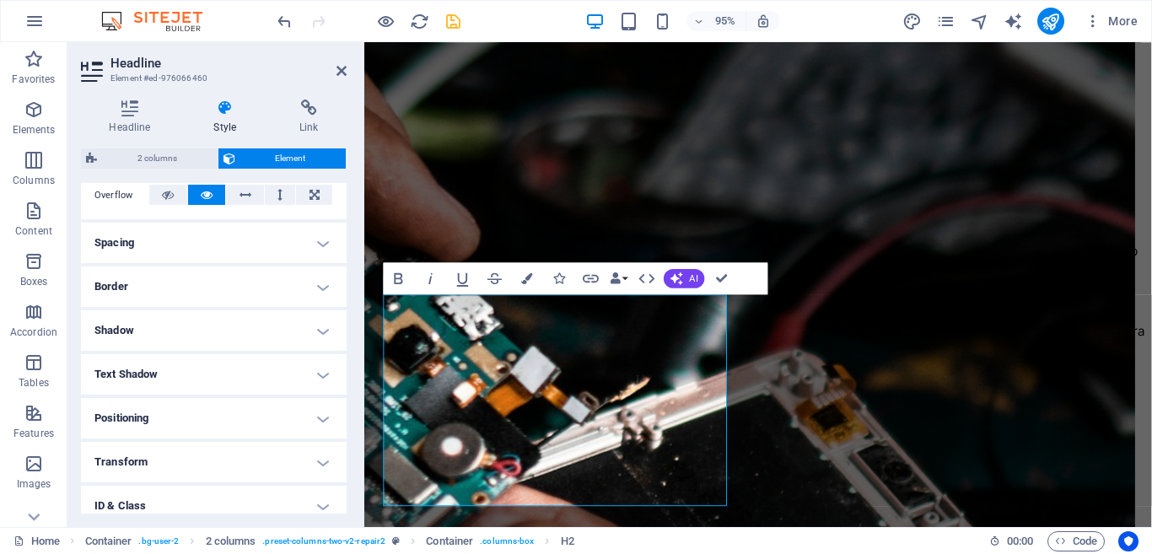
scroll to position [298, 0]
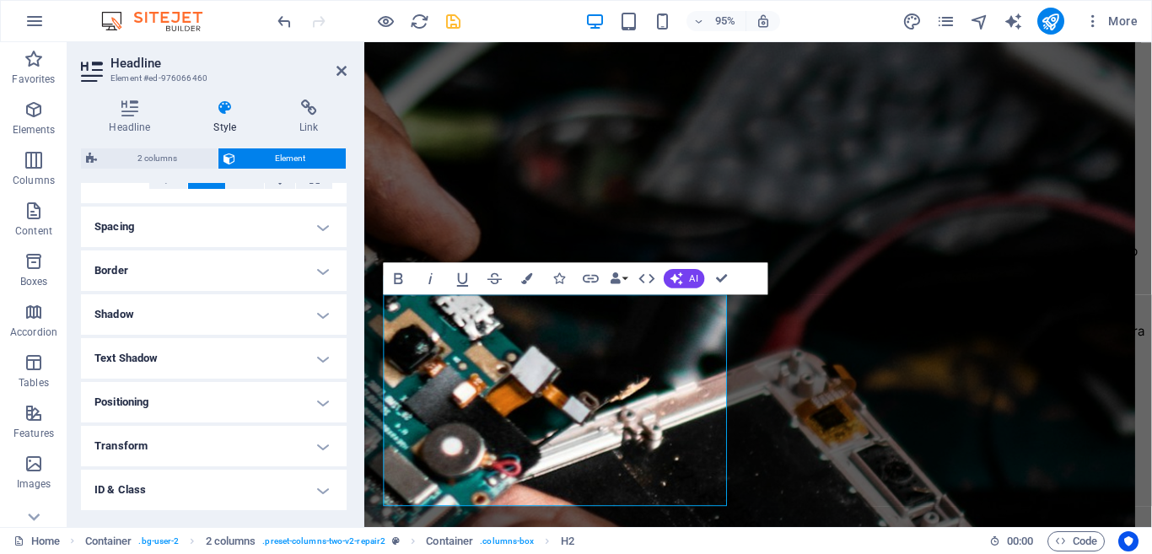
click at [316, 274] on h4 "Border" at bounding box center [214, 270] width 266 height 40
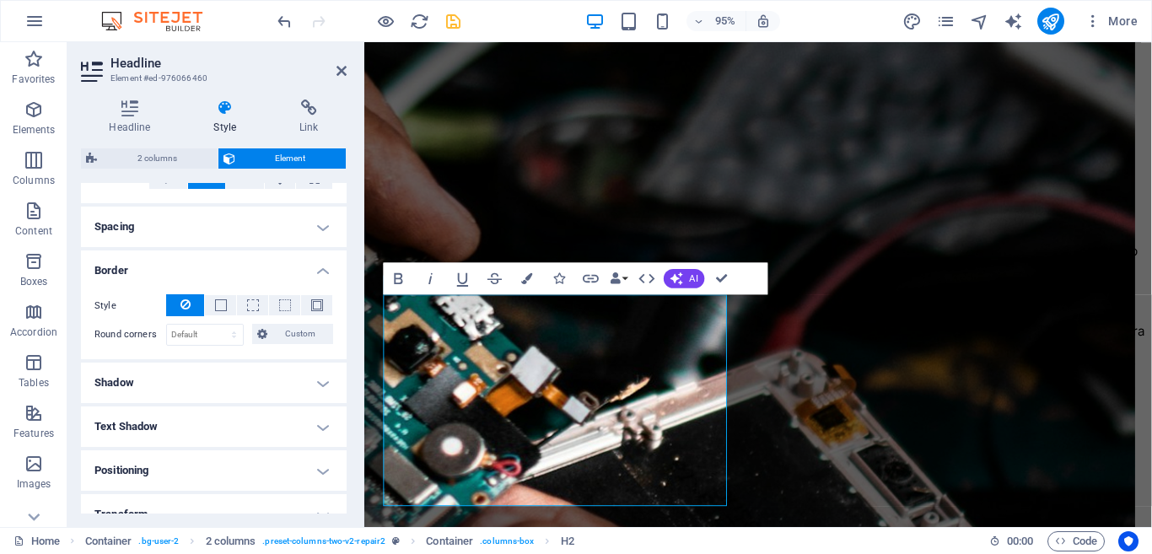
click at [317, 271] on h4 "Border" at bounding box center [214, 265] width 266 height 30
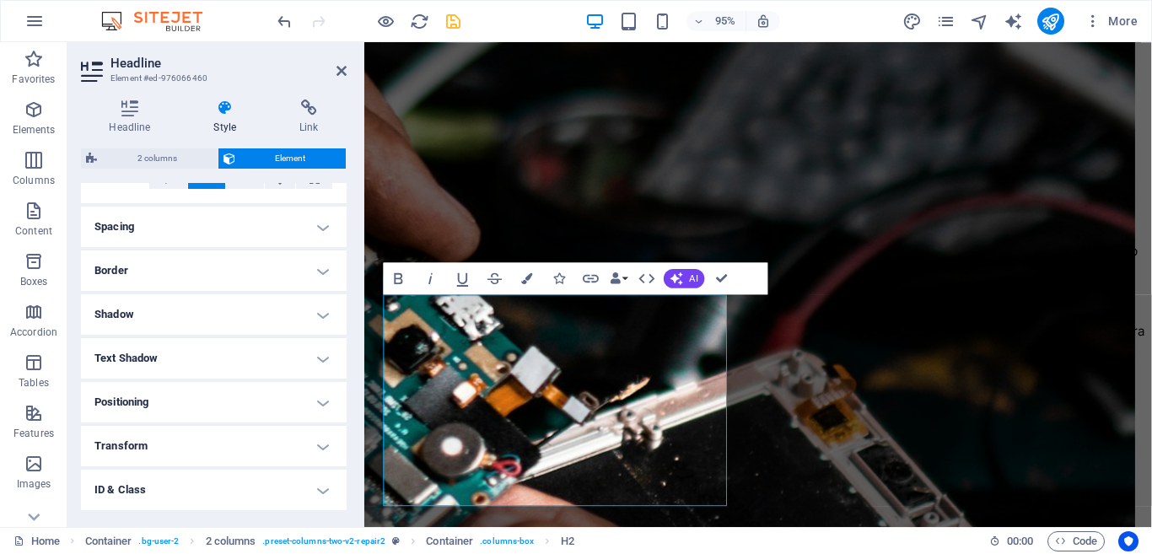
scroll to position [382, 0]
click at [311, 274] on h4 "Text Shadow" at bounding box center [214, 274] width 266 height 40
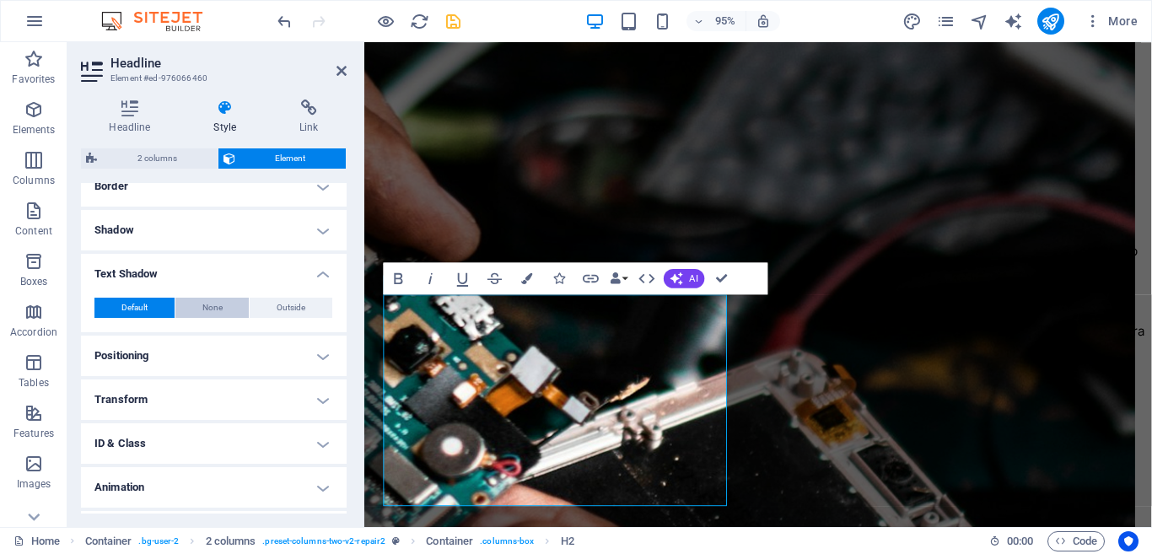
click at [217, 309] on span "None" at bounding box center [212, 308] width 20 height 20
click at [140, 307] on span "Default" at bounding box center [134, 308] width 26 height 20
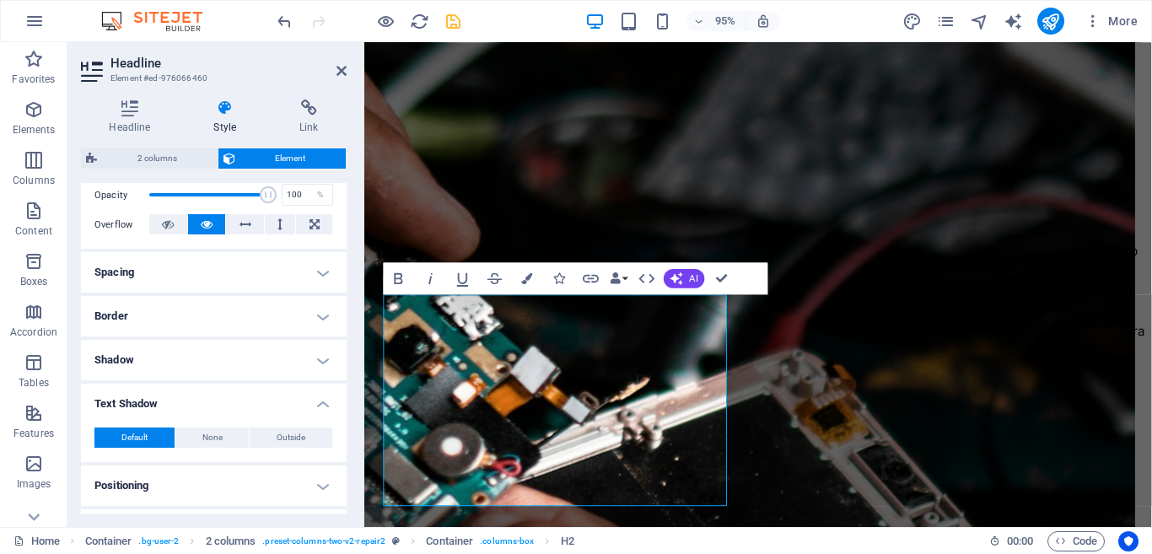
scroll to position [251, 0]
click at [319, 403] on h4 "Text Shadow" at bounding box center [214, 399] width 266 height 30
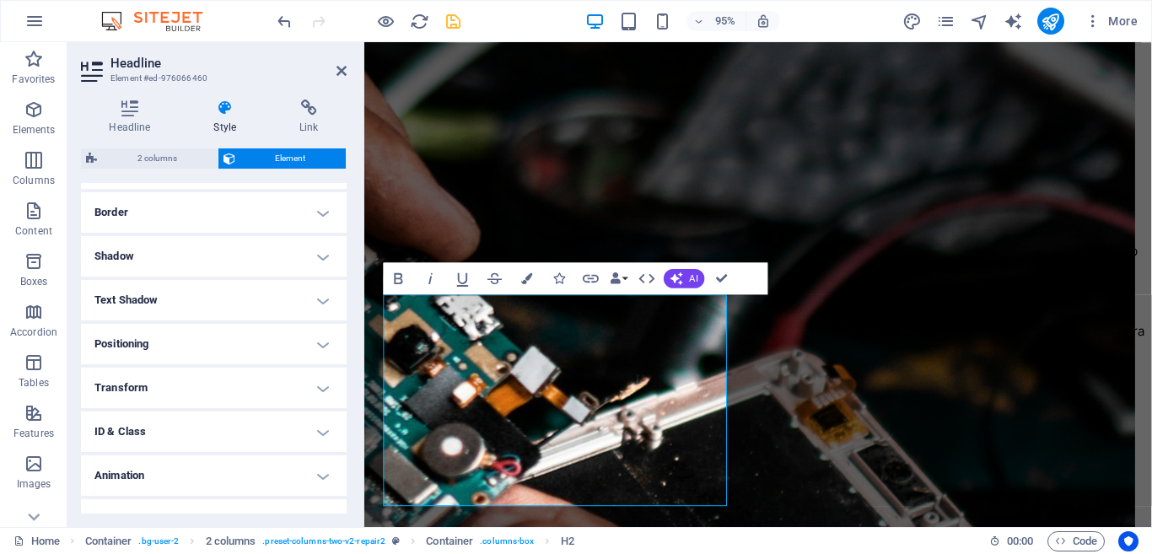
scroll to position [382, 0]
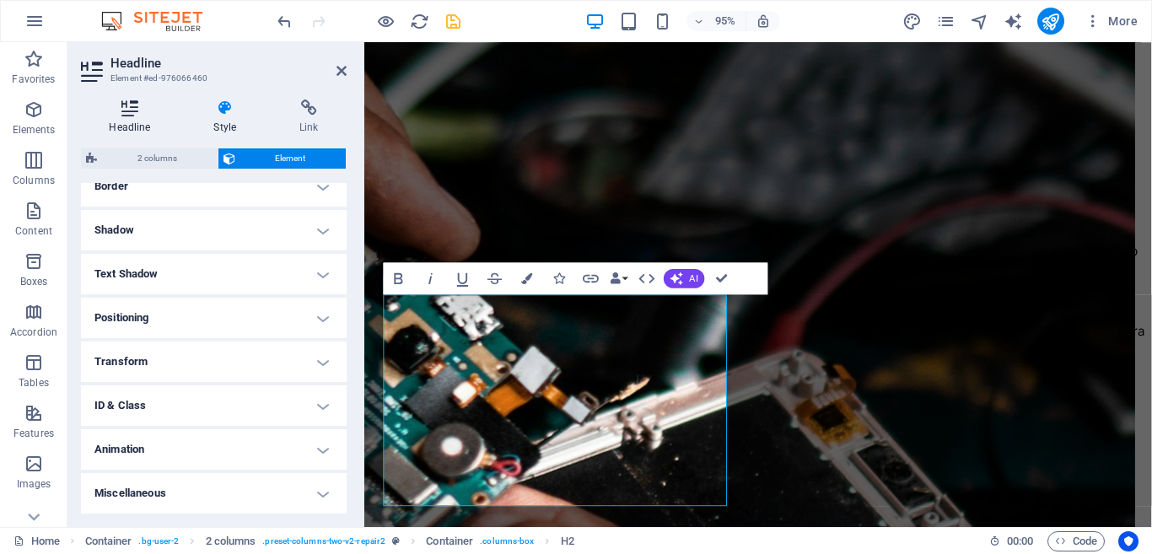
click at [126, 112] on icon at bounding box center [130, 107] width 98 height 17
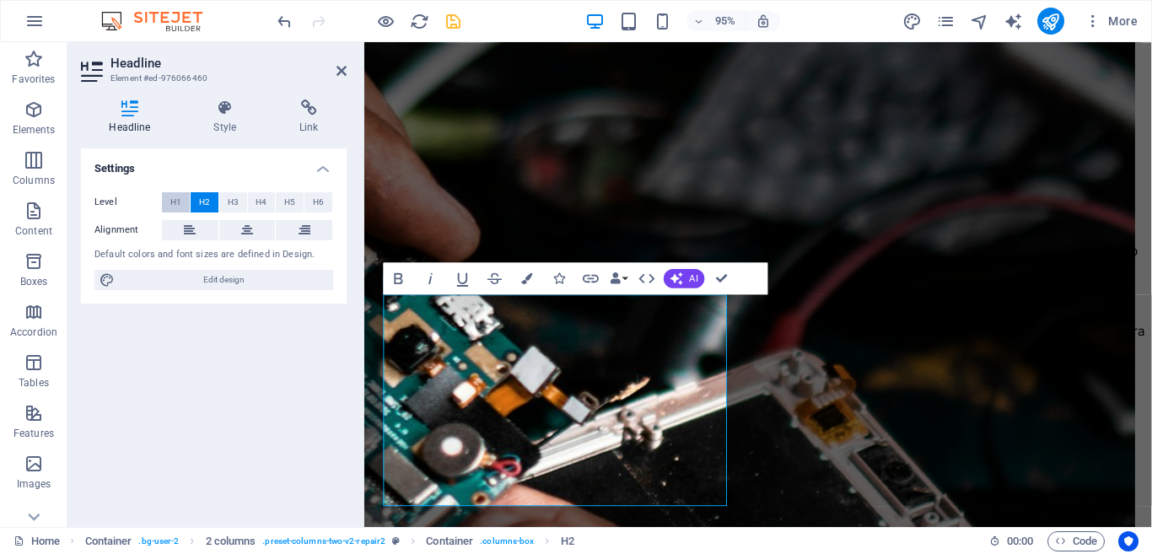
click at [177, 200] on span "H1" at bounding box center [175, 202] width 11 height 20
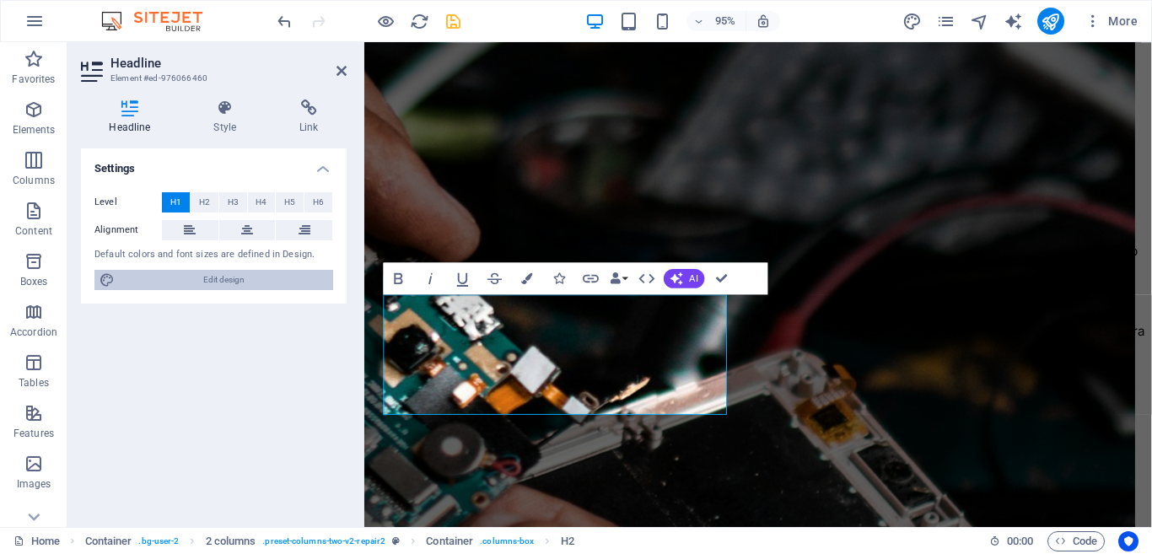
drag, startPoint x: 234, startPoint y: 281, endPoint x: 629, endPoint y: 352, distance: 400.8
click at [234, 281] on span "Edit design" at bounding box center [224, 280] width 208 height 20
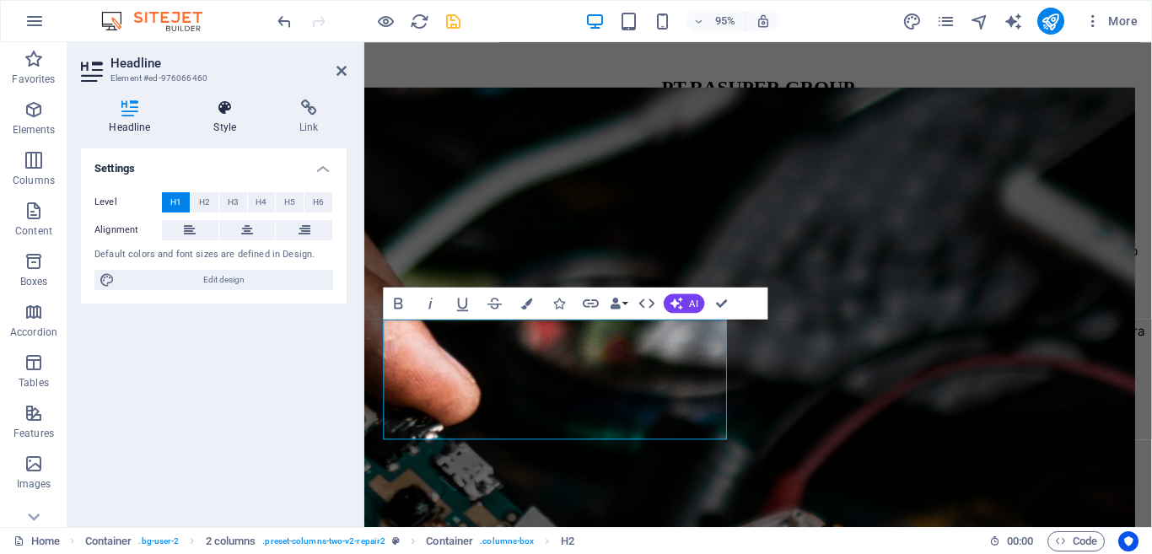
scroll to position [2012, 0]
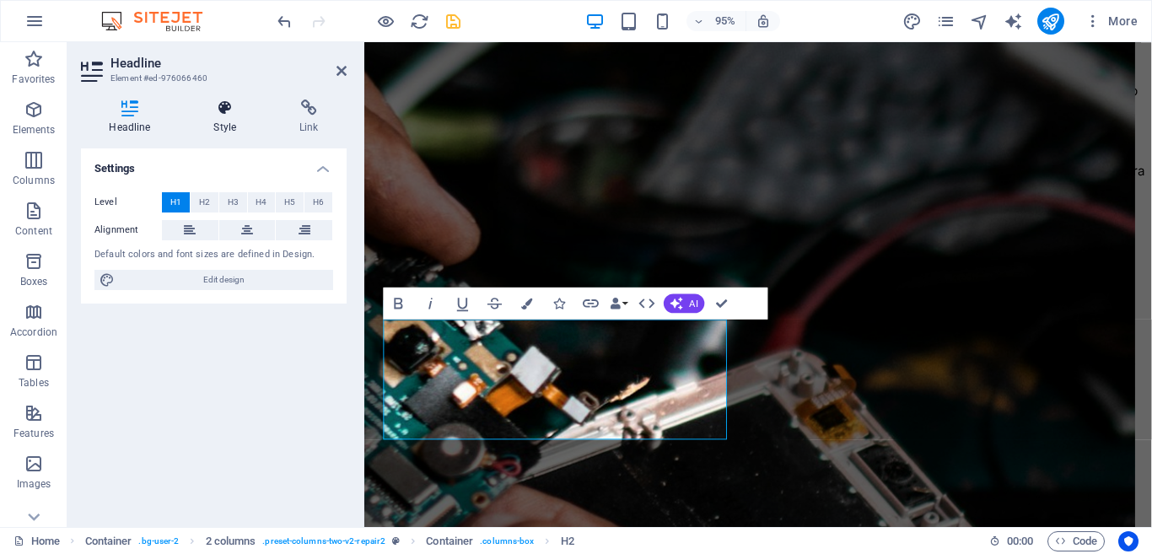
click at [229, 109] on icon at bounding box center [224, 107] width 79 height 17
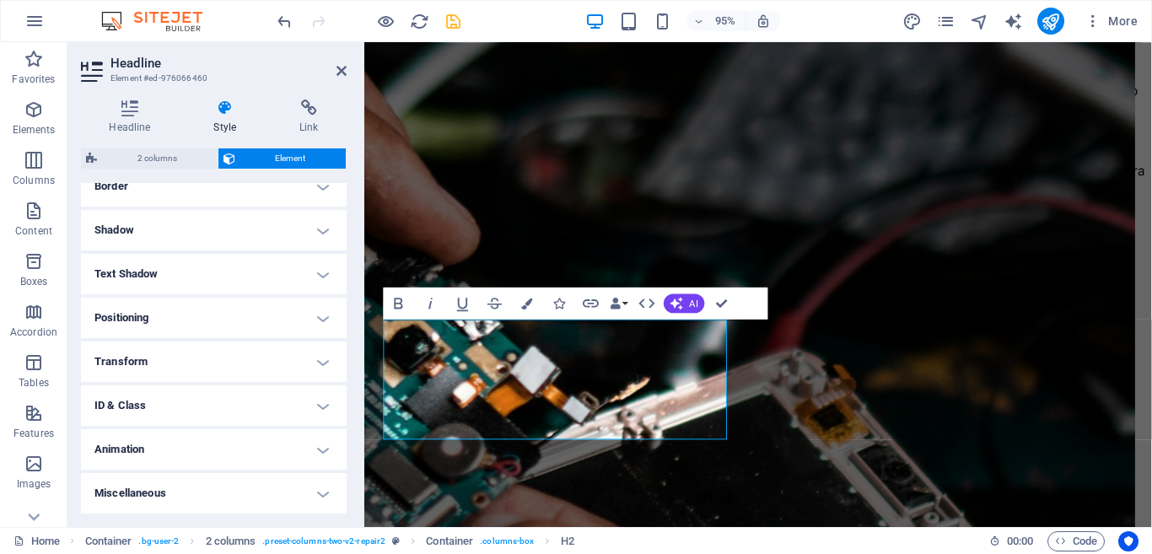
scroll to position [298, 0]
click at [317, 443] on h4 "Transform" at bounding box center [214, 446] width 266 height 40
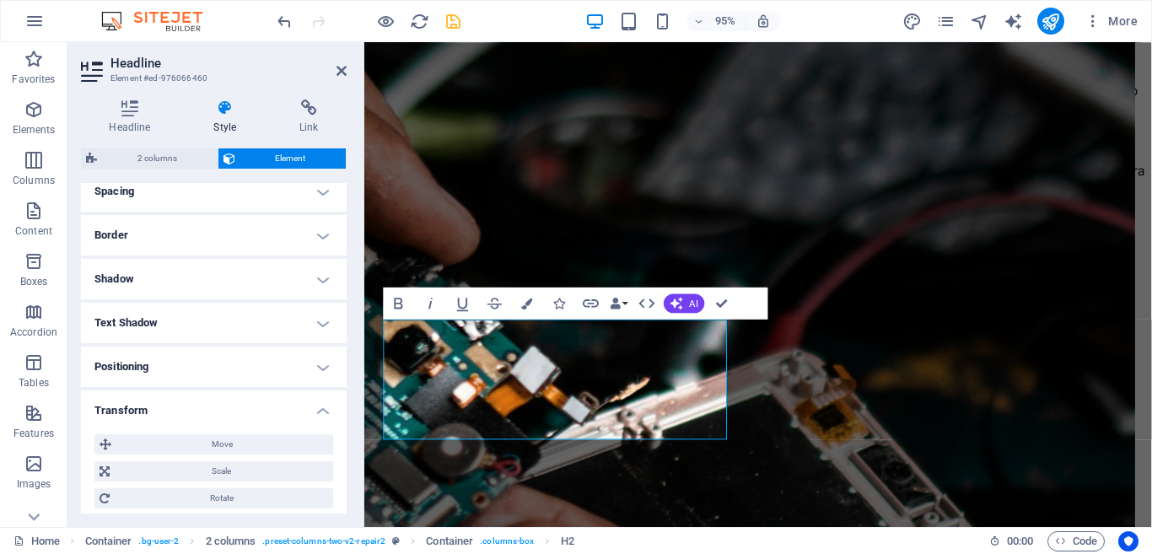
scroll to position [331, 0]
click at [325, 325] on h4 "Text Shadow" at bounding box center [214, 324] width 266 height 40
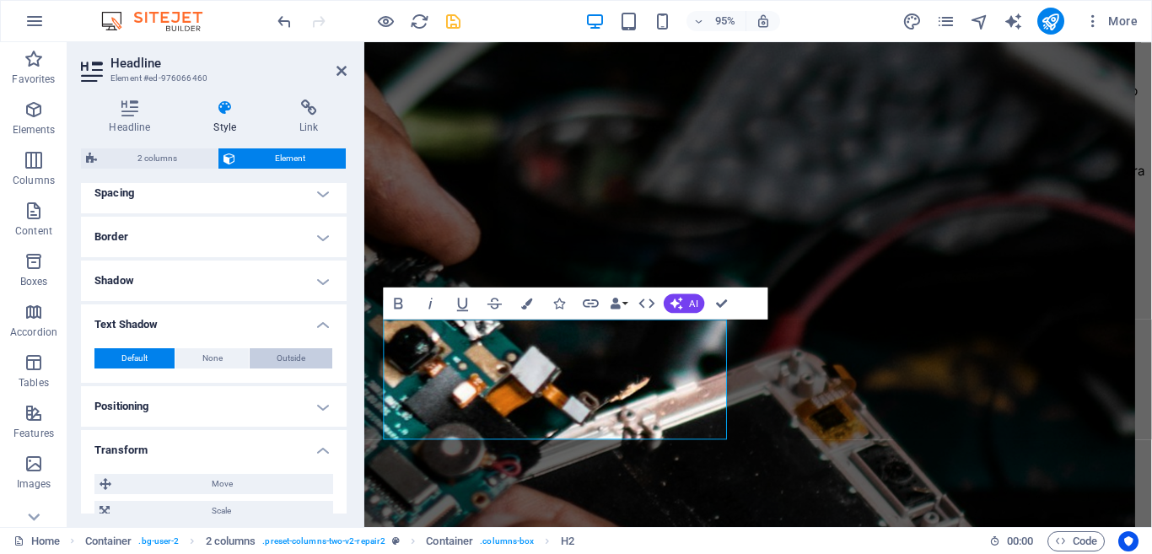
click at [291, 361] on span "Outside" at bounding box center [291, 358] width 29 height 20
type input "2"
type input "4"
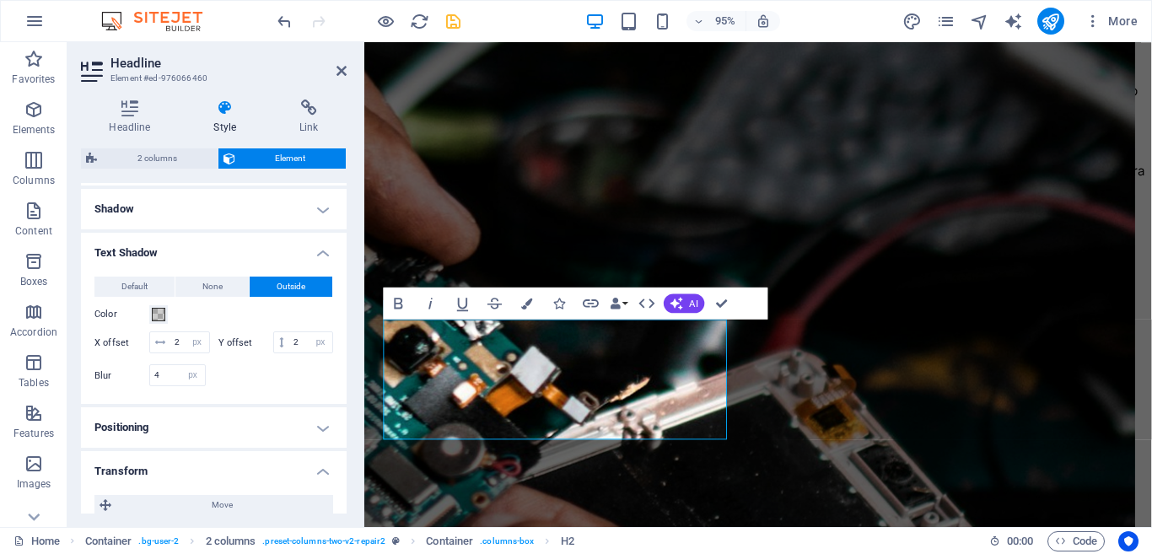
scroll to position [416, 0]
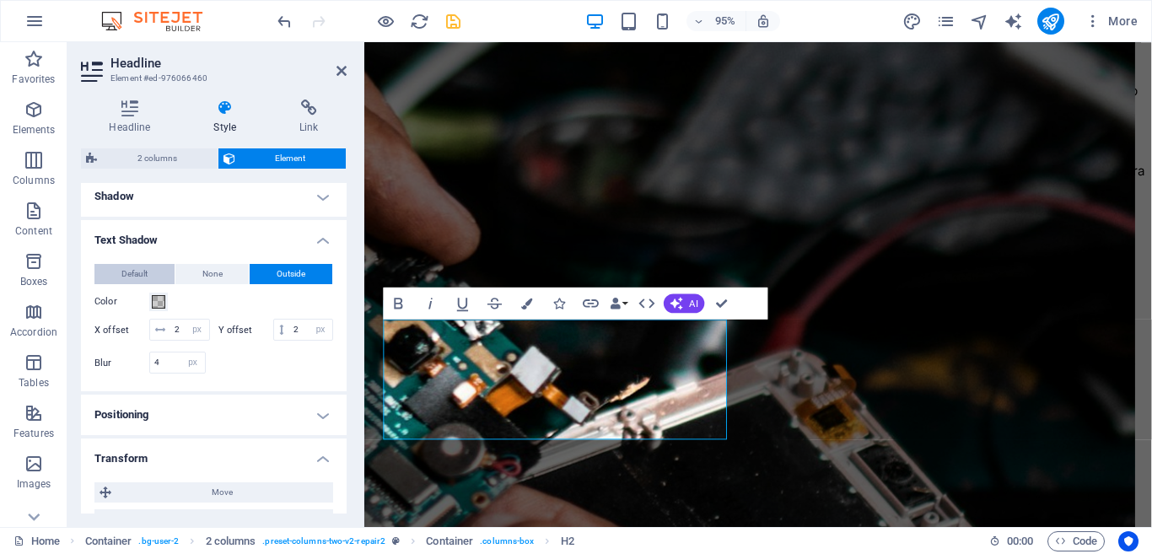
click at [141, 272] on span "Default" at bounding box center [134, 274] width 26 height 20
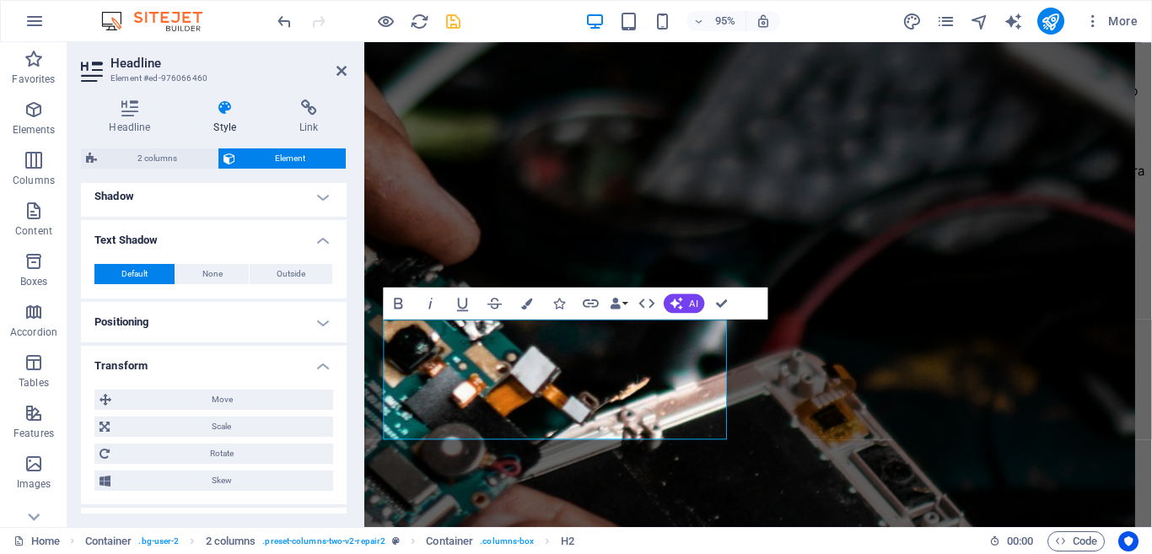
scroll to position [163, 0]
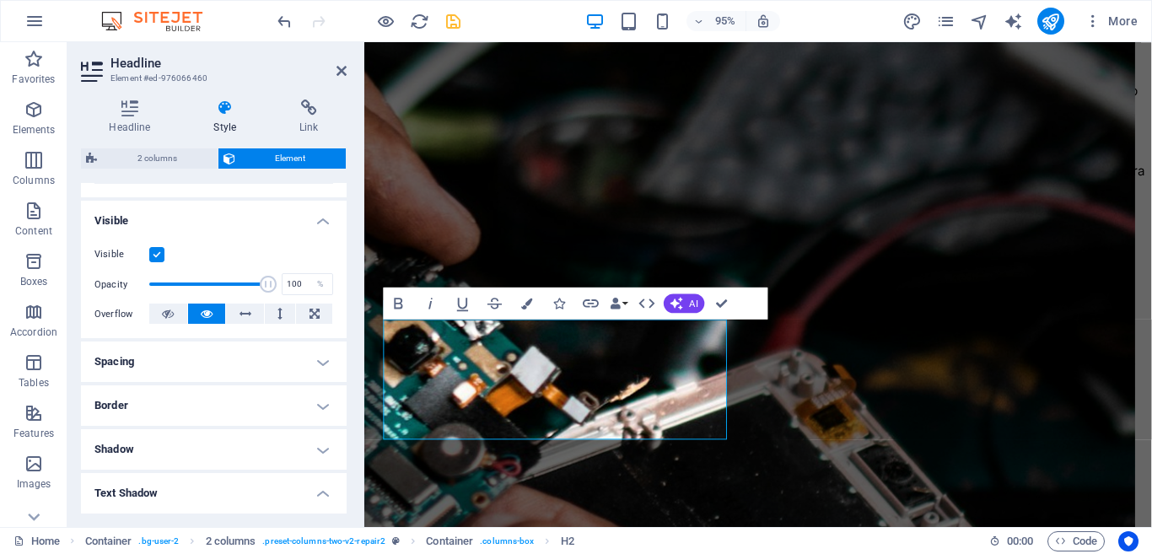
click at [322, 406] on h4 "Border" at bounding box center [214, 405] width 266 height 40
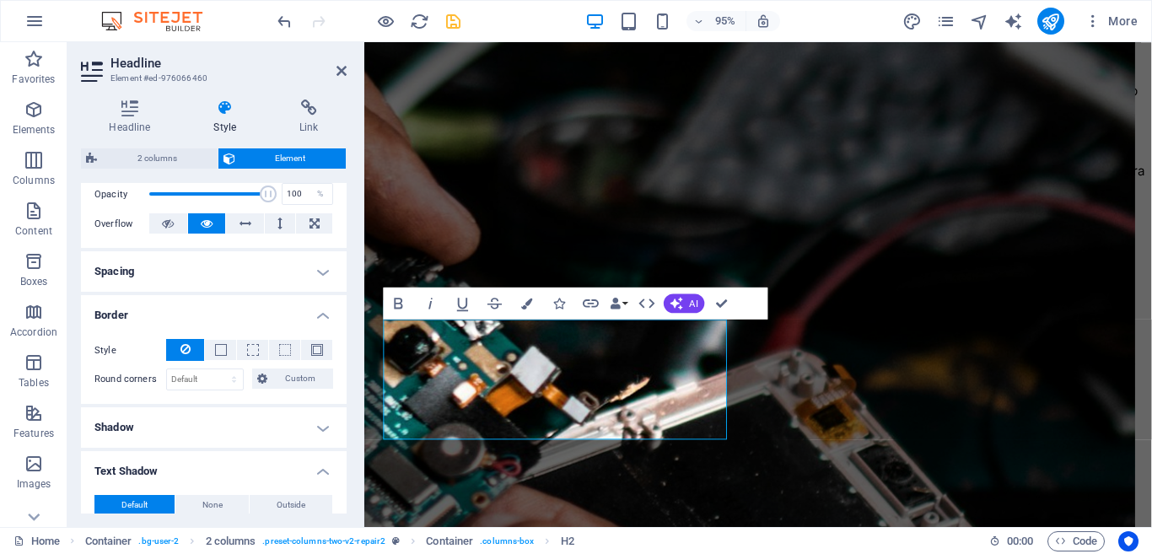
scroll to position [247, 0]
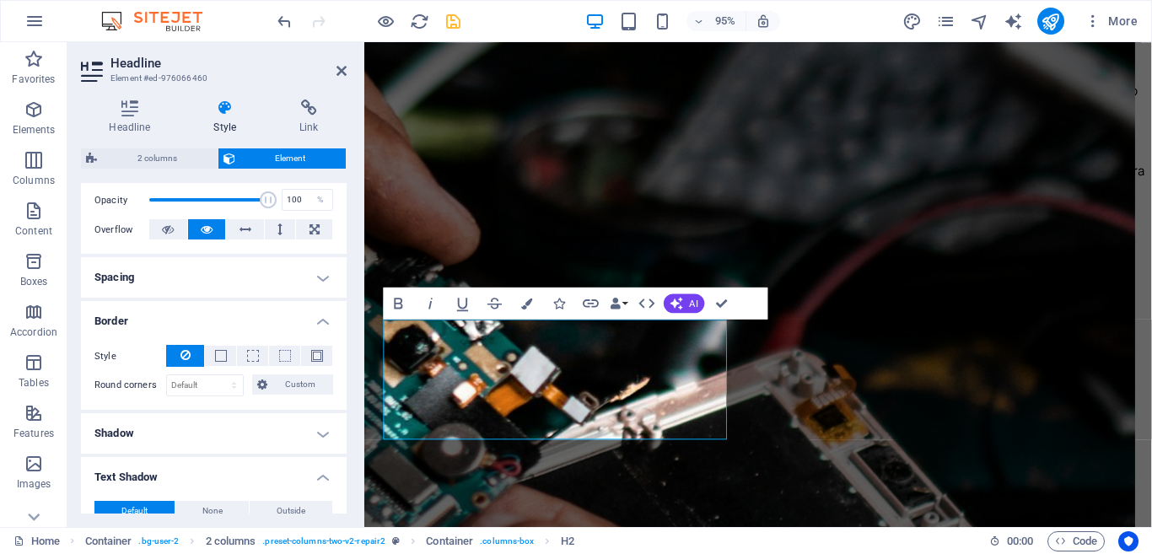
click at [325, 319] on h4 "Border" at bounding box center [214, 316] width 266 height 30
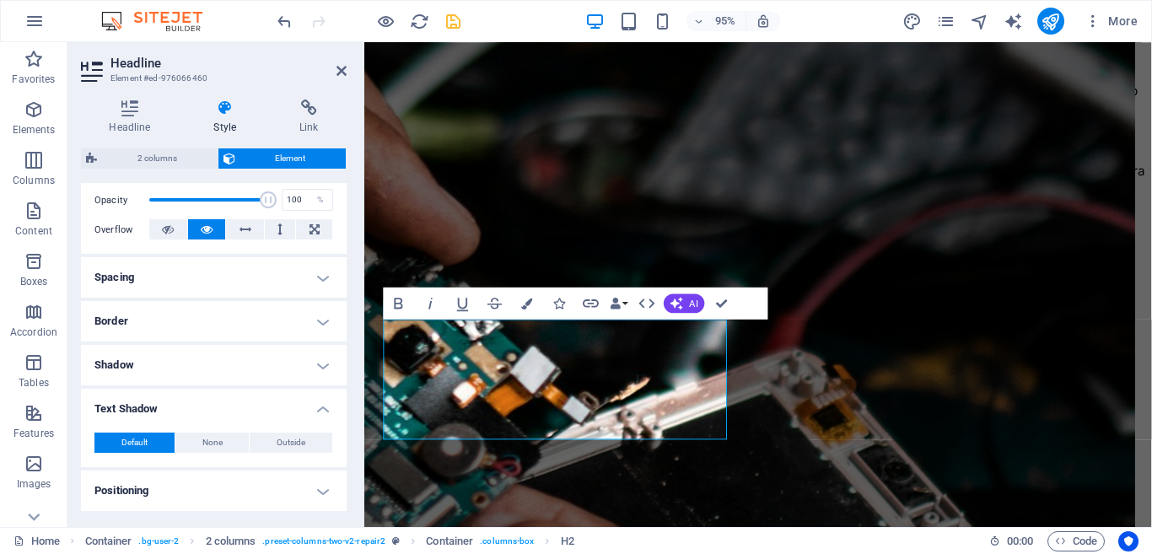
click at [319, 354] on h4 "Shadow" at bounding box center [214, 365] width 266 height 40
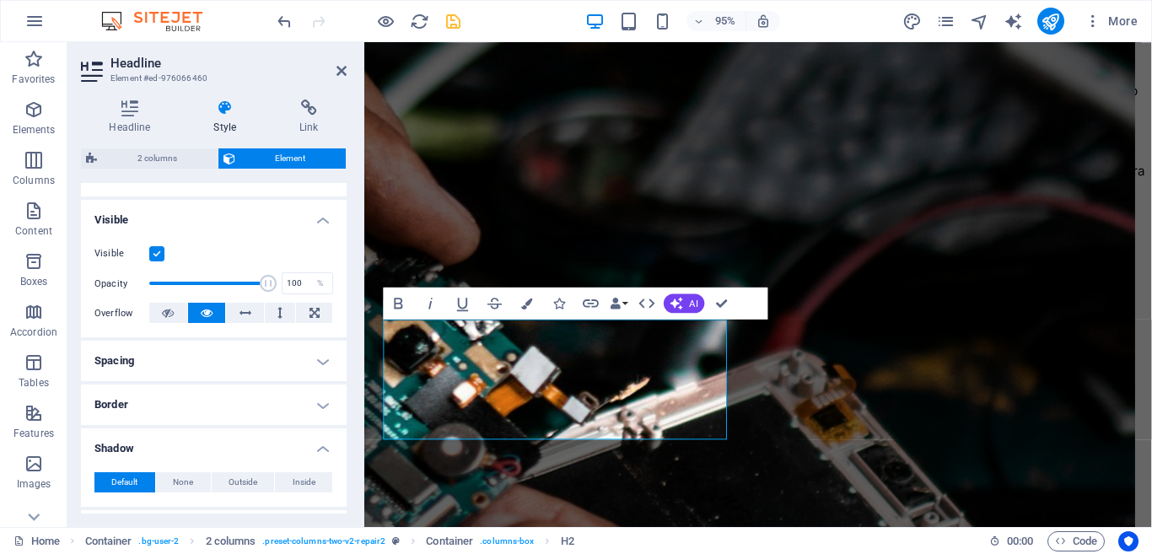
scroll to position [163, 0]
click at [309, 355] on h4 "Spacing" at bounding box center [214, 361] width 266 height 40
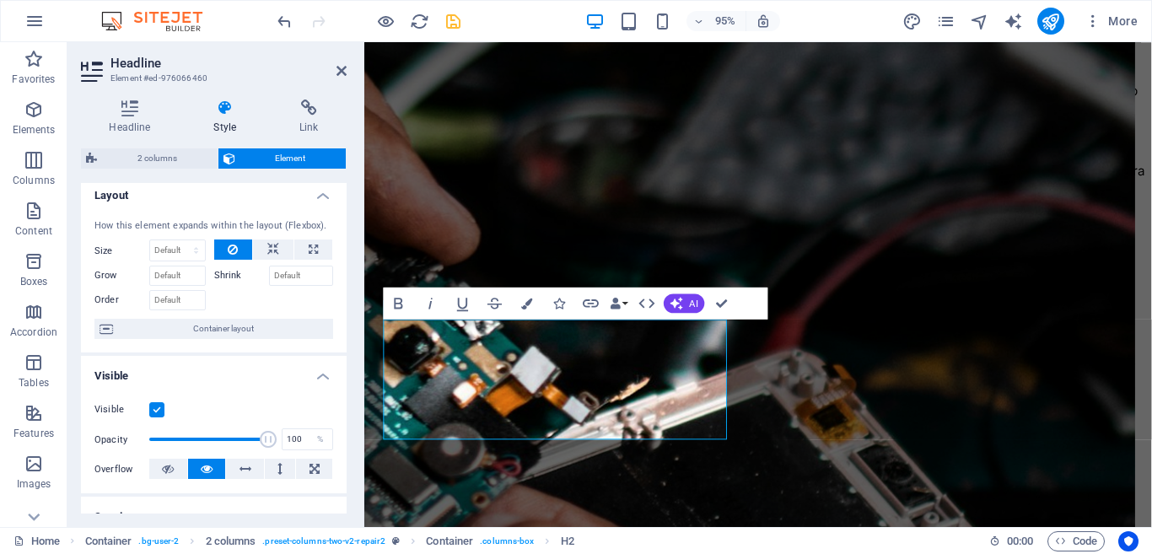
scroll to position [0, 0]
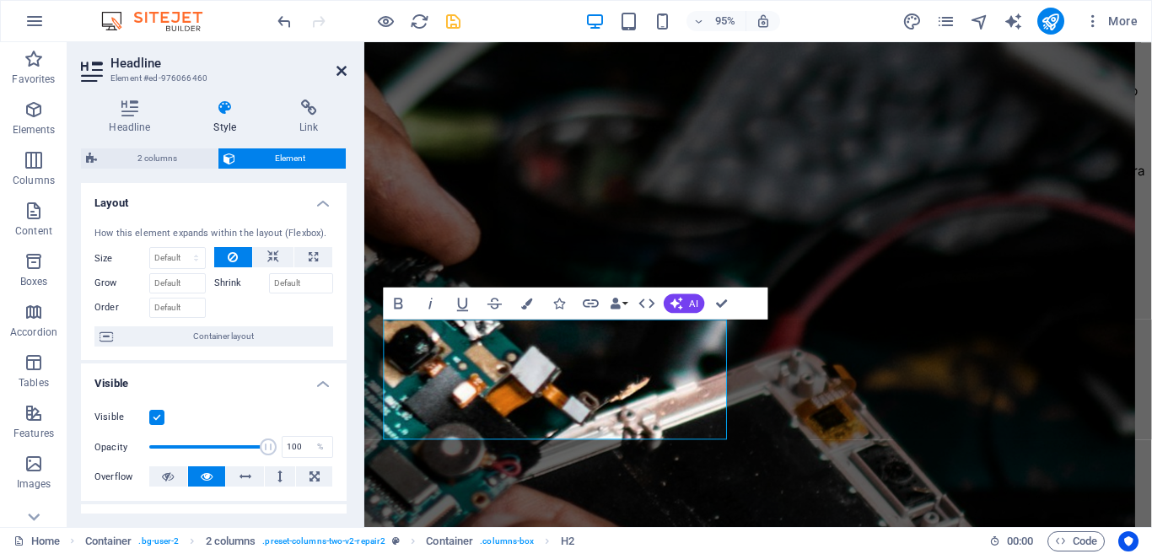
click at [341, 70] on icon at bounding box center [341, 70] width 10 height 13
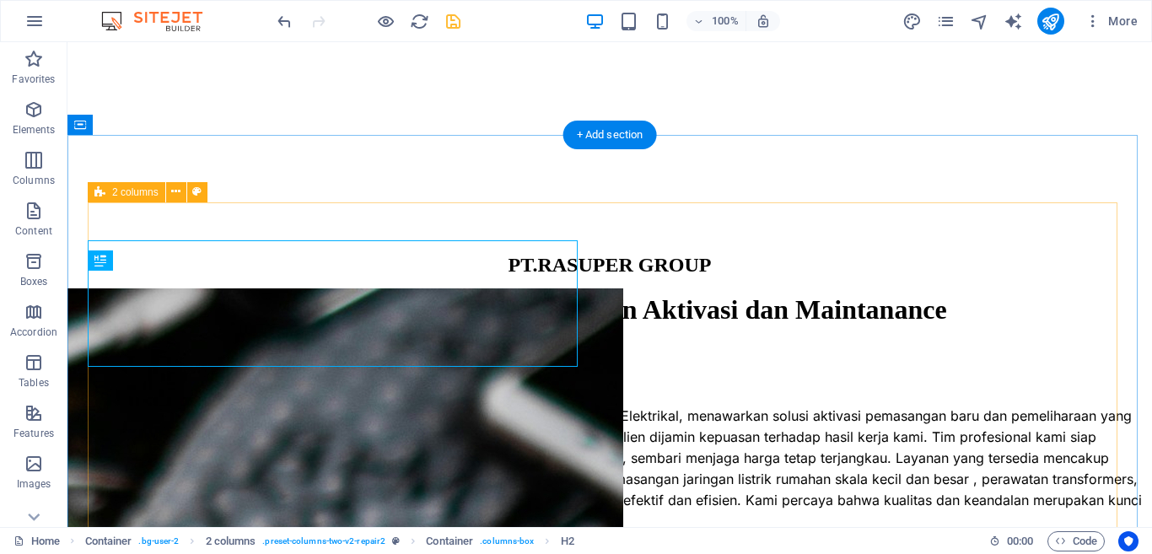
scroll to position [1900, 0]
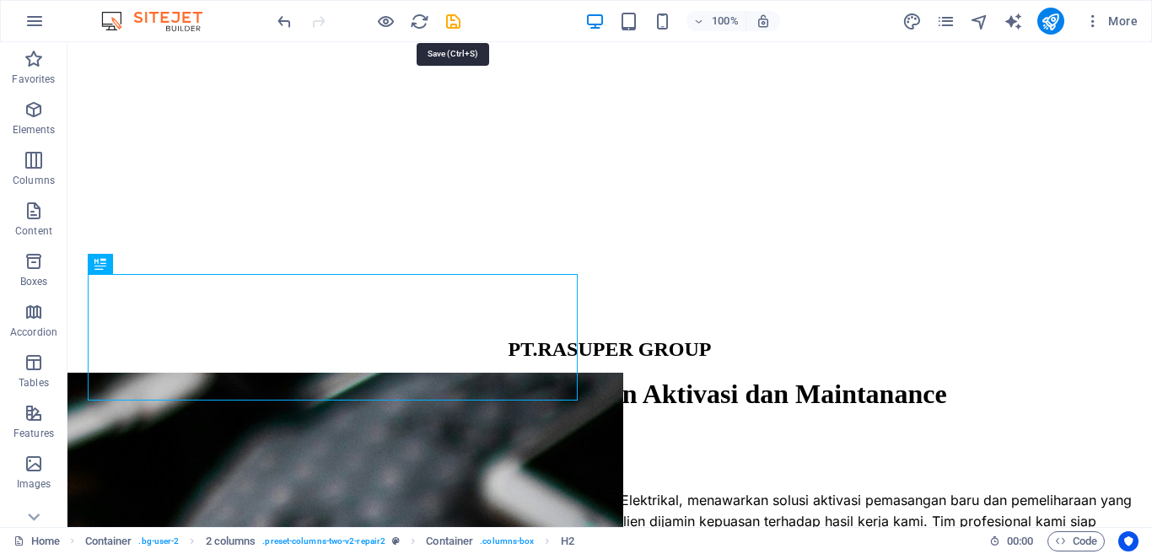
drag, startPoint x: 455, startPoint y: 19, endPoint x: 452, endPoint y: 30, distance: 10.7
click at [455, 20] on icon "save" at bounding box center [452, 21] width 19 height 19
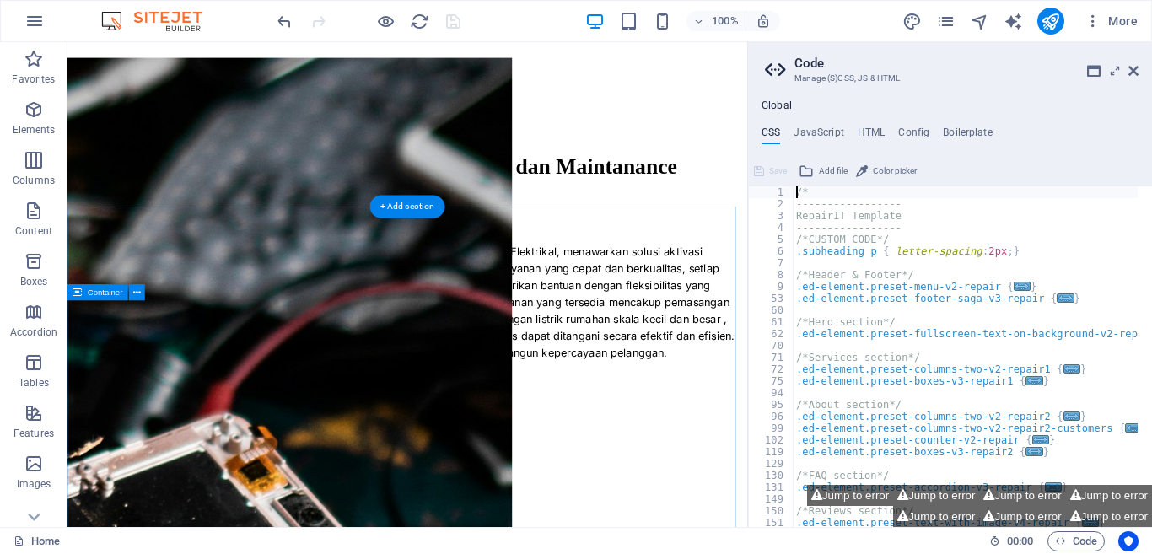
scroll to position [1966, 0]
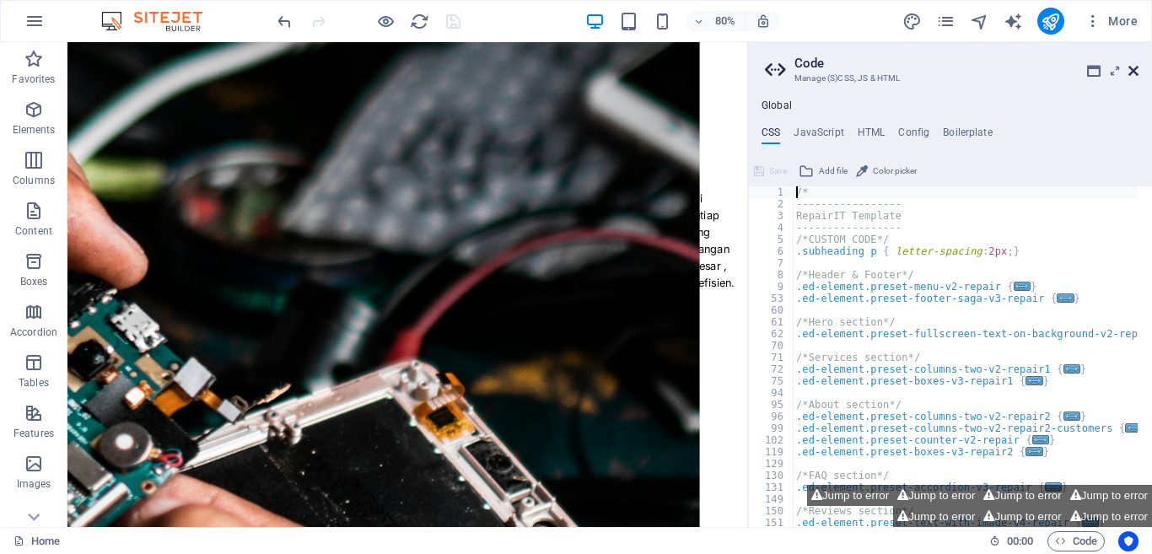
drag, startPoint x: 1060, startPoint y: 40, endPoint x: 1135, endPoint y: 74, distance: 82.3
click at [1135, 74] on icon at bounding box center [1133, 70] width 10 height 13
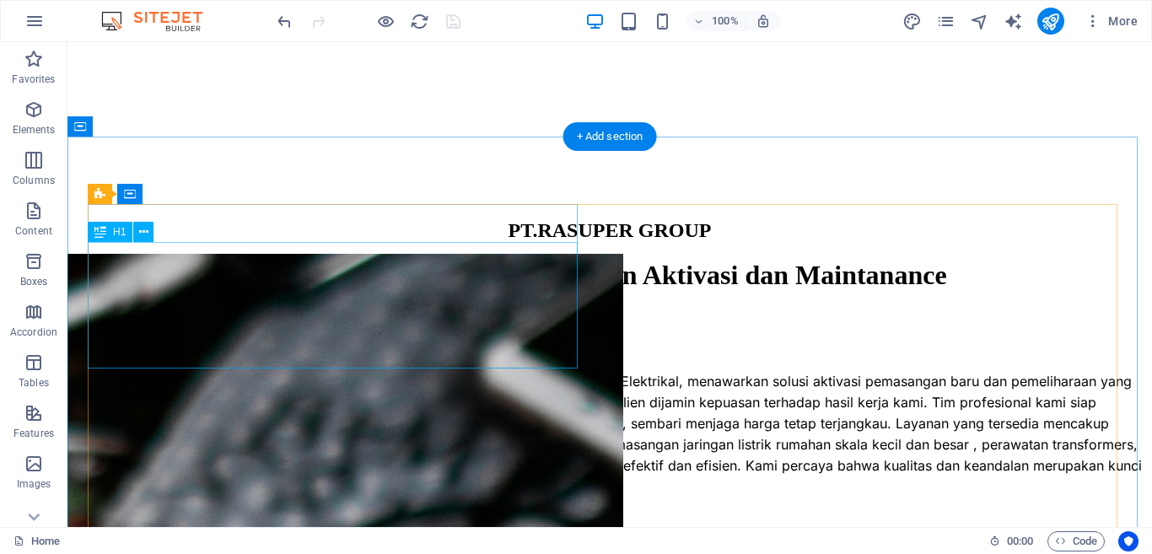
scroll to position [1932, 0]
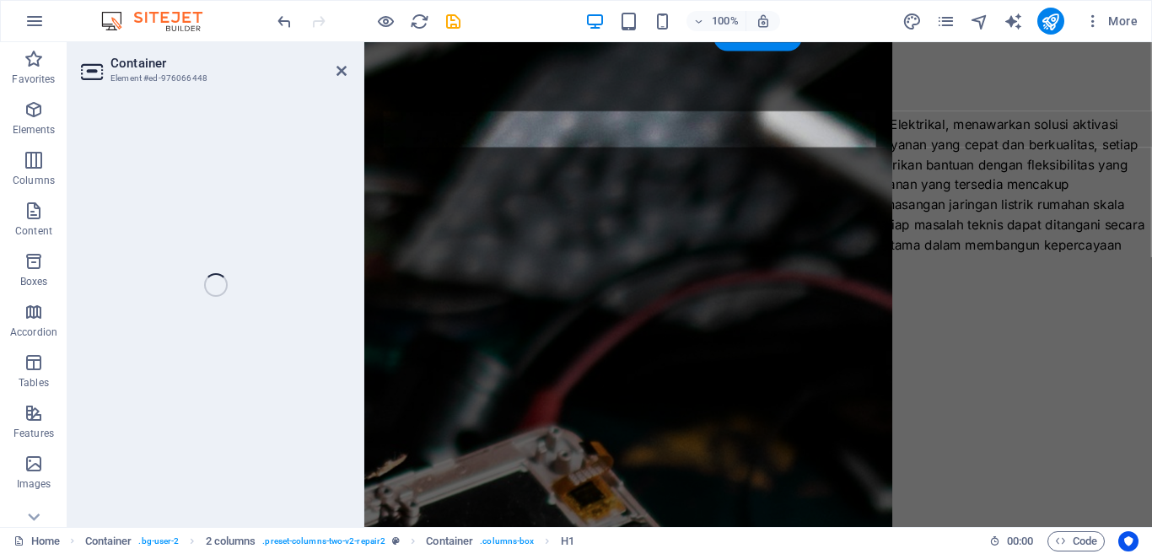
click at [309, 296] on div "Container Element #ed-976066448 H2 Text on background Container Menu Bar Text S…" at bounding box center [609, 284] width 1084 height 485
click at [309, 297] on div "Container Element #ed-976066448 H2 Text on background Container Menu Bar Text S…" at bounding box center [609, 284] width 1084 height 485
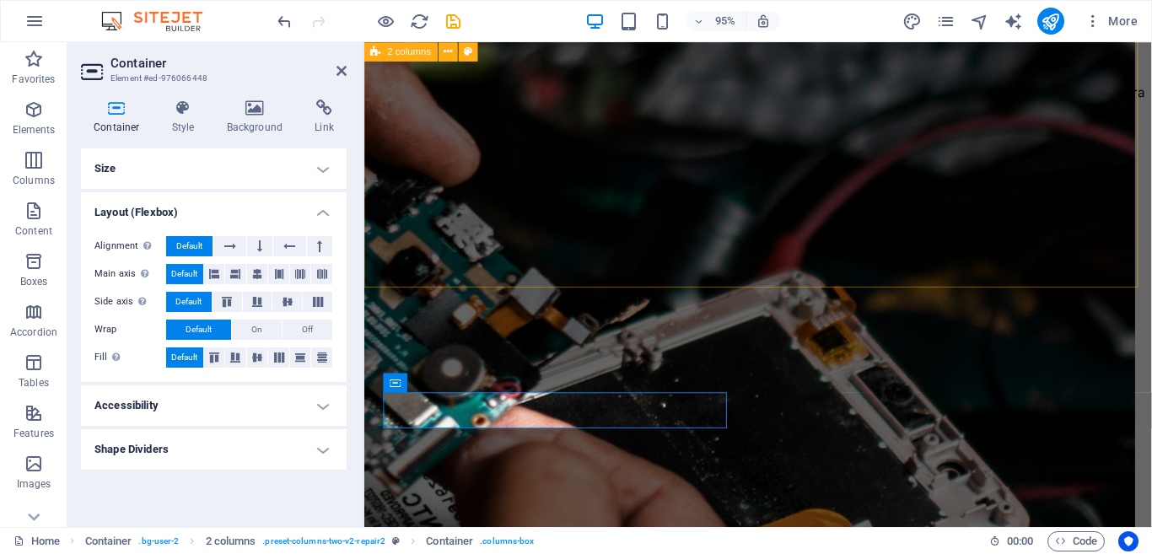
scroll to position [1914, 0]
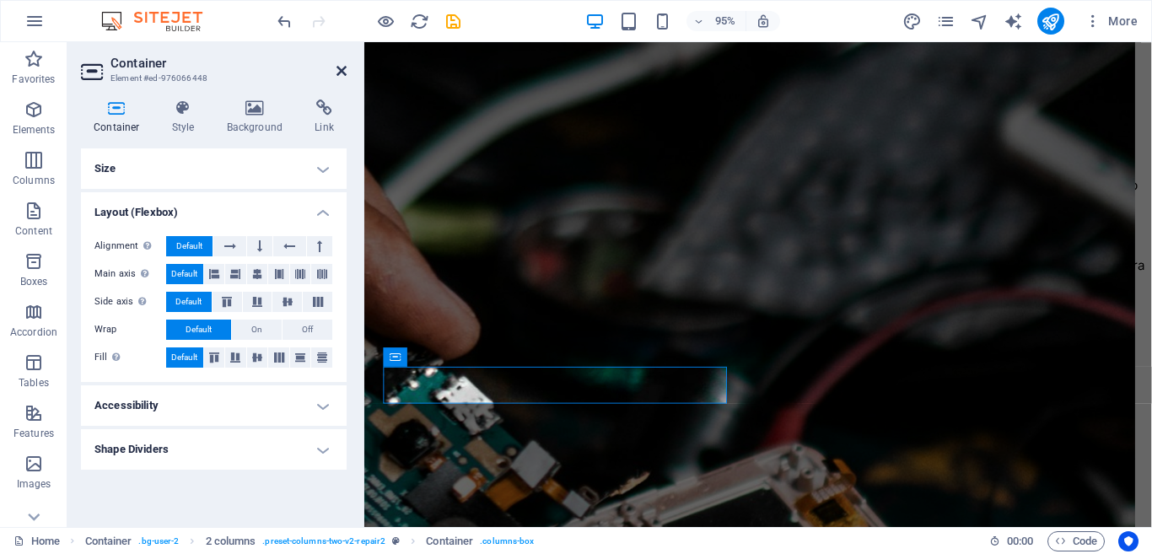
click at [341, 65] on icon at bounding box center [341, 70] width 10 height 13
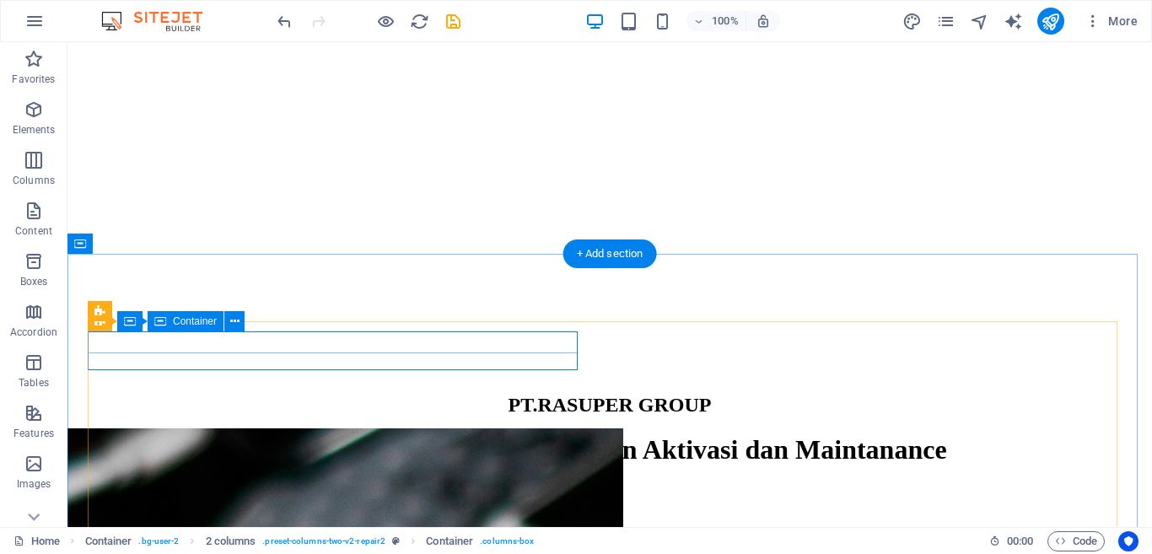
scroll to position [1929, 0]
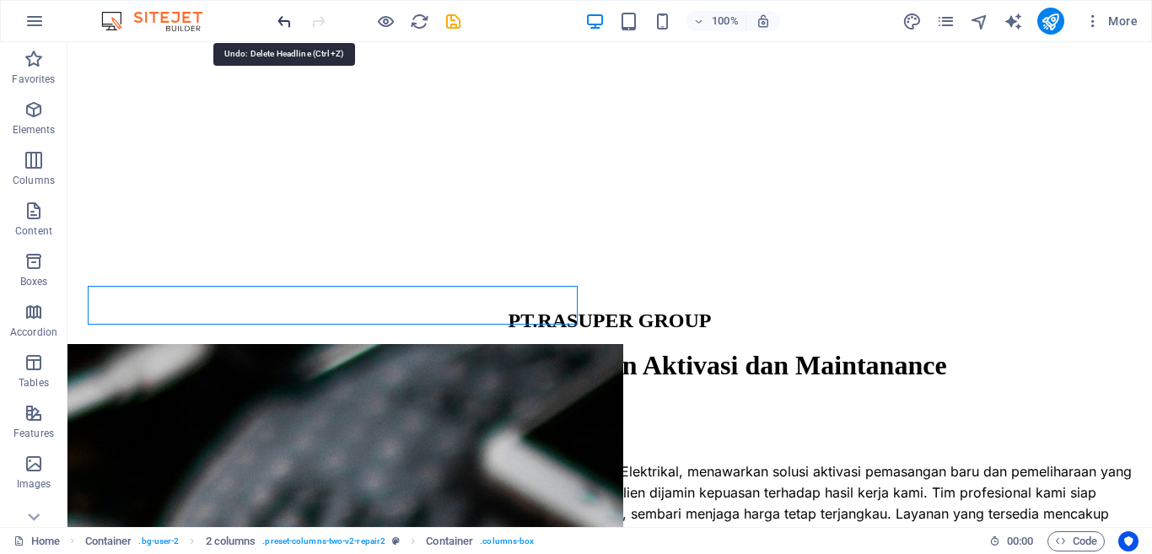
click at [287, 21] on icon "undo" at bounding box center [284, 21] width 19 height 19
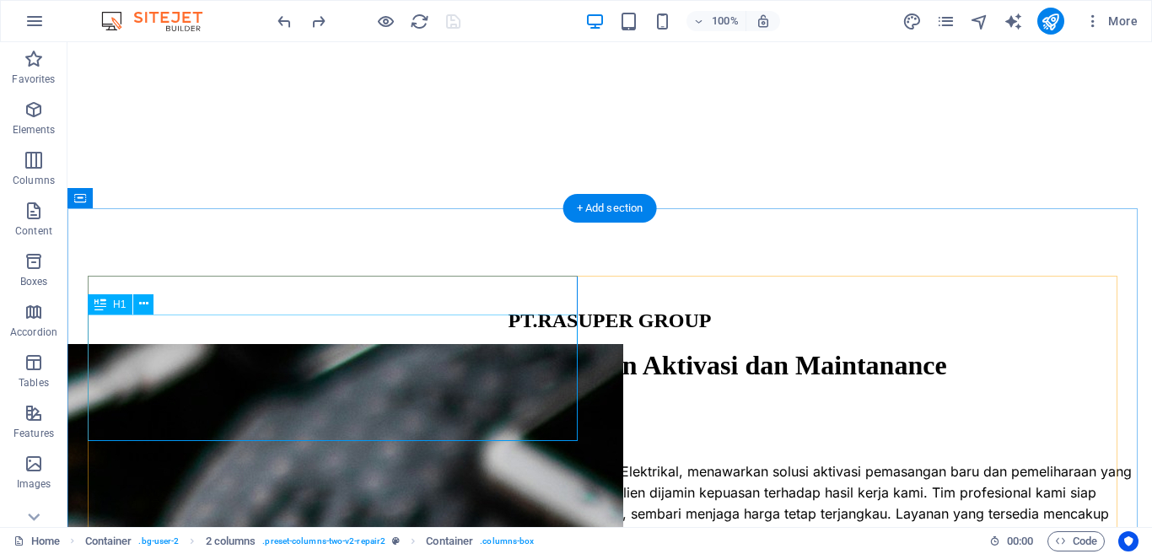
click at [143, 309] on icon at bounding box center [143, 304] width 9 height 18
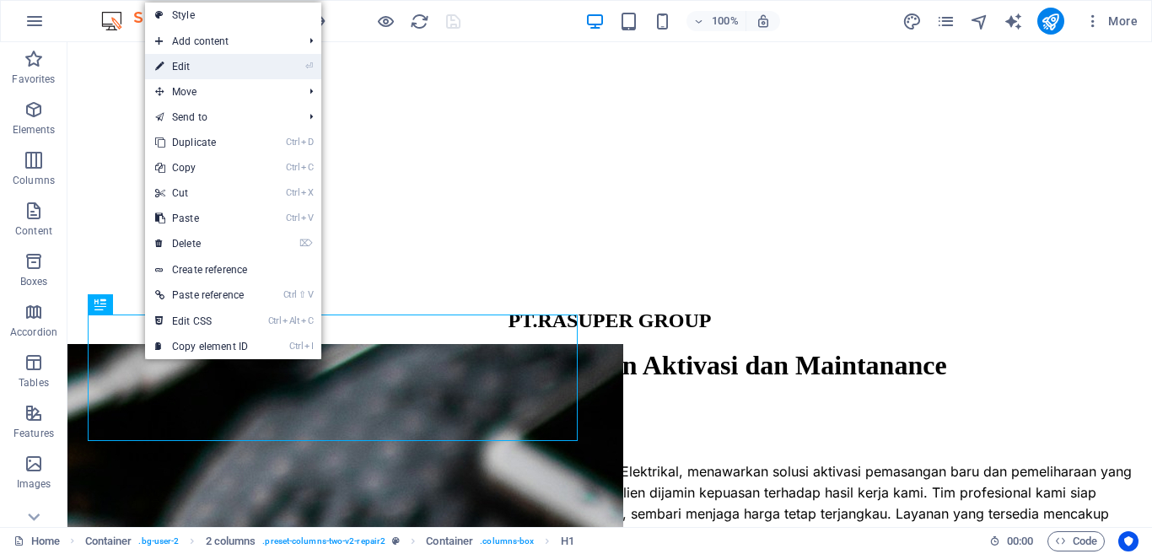
click at [179, 64] on link "⏎ Edit" at bounding box center [201, 66] width 113 height 25
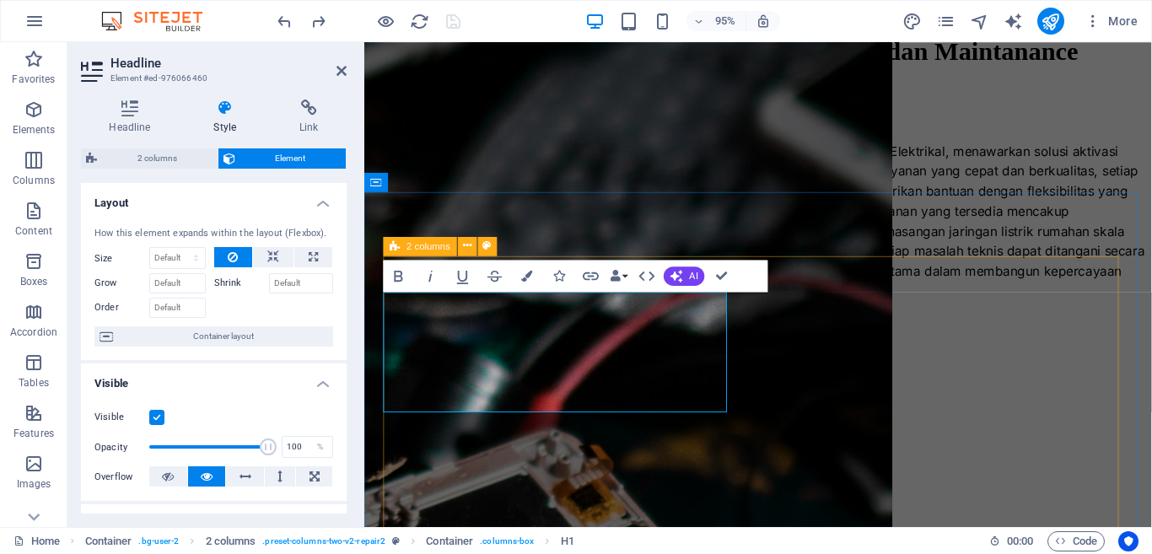
scroll to position [2041, 0]
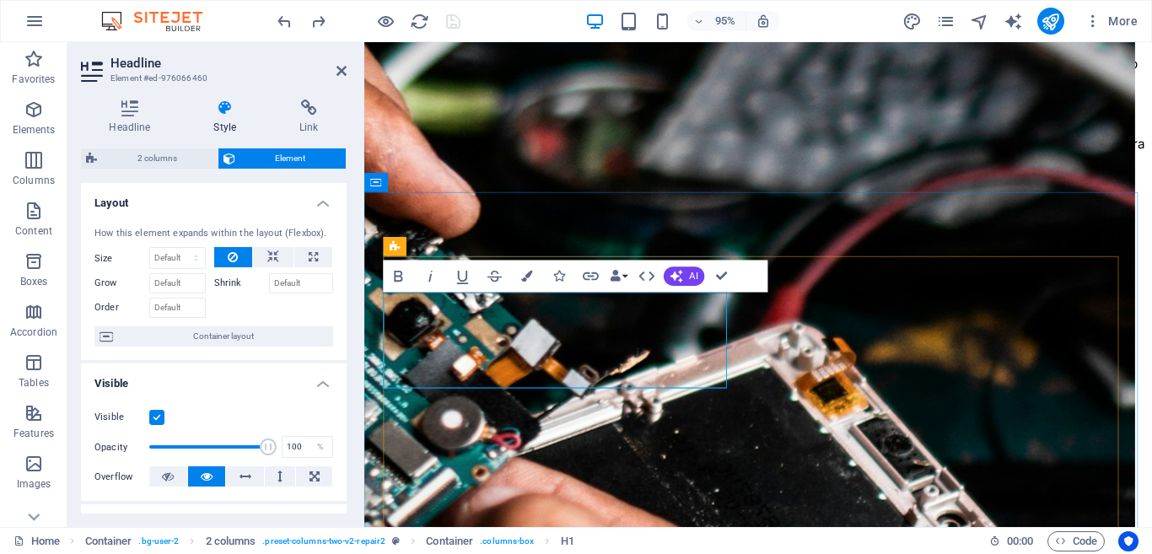
drag, startPoint x: 604, startPoint y: 345, endPoint x: 643, endPoint y: 394, distance: 62.9
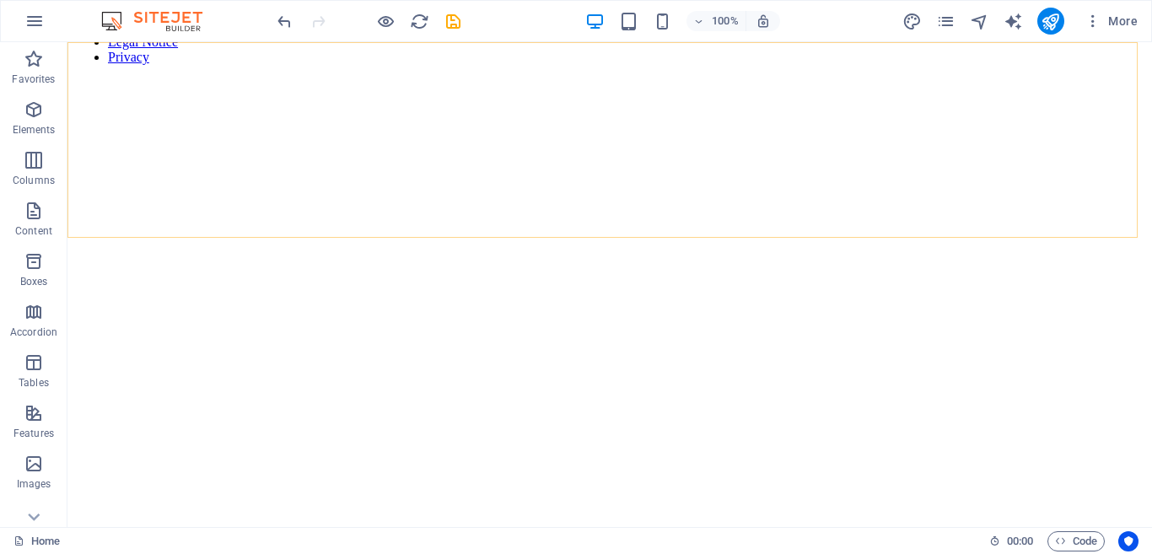
scroll to position [1179, 0]
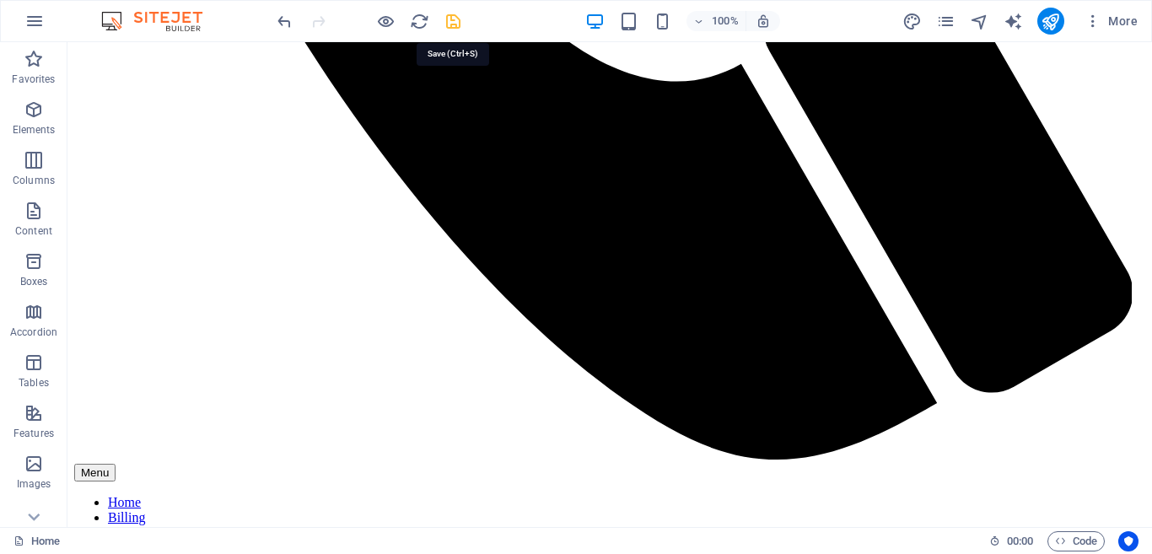
click at [450, 21] on icon "save" at bounding box center [452, 21] width 19 height 19
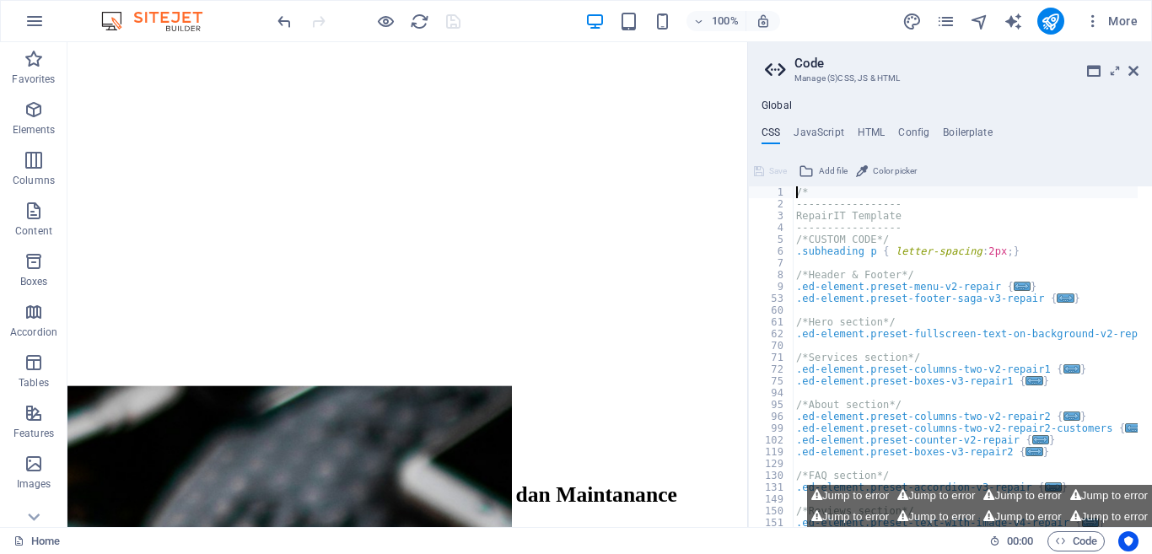
scroll to position [0, 0]
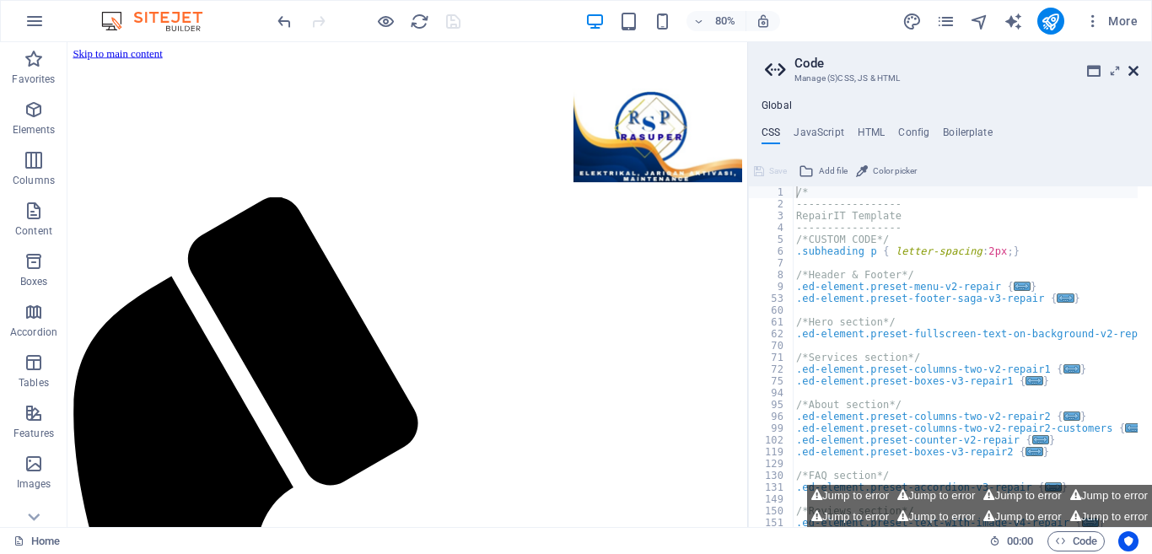
drag, startPoint x: 1134, startPoint y: 71, endPoint x: 1046, endPoint y: 2, distance: 111.6
click at [1134, 72] on icon at bounding box center [1133, 70] width 10 height 13
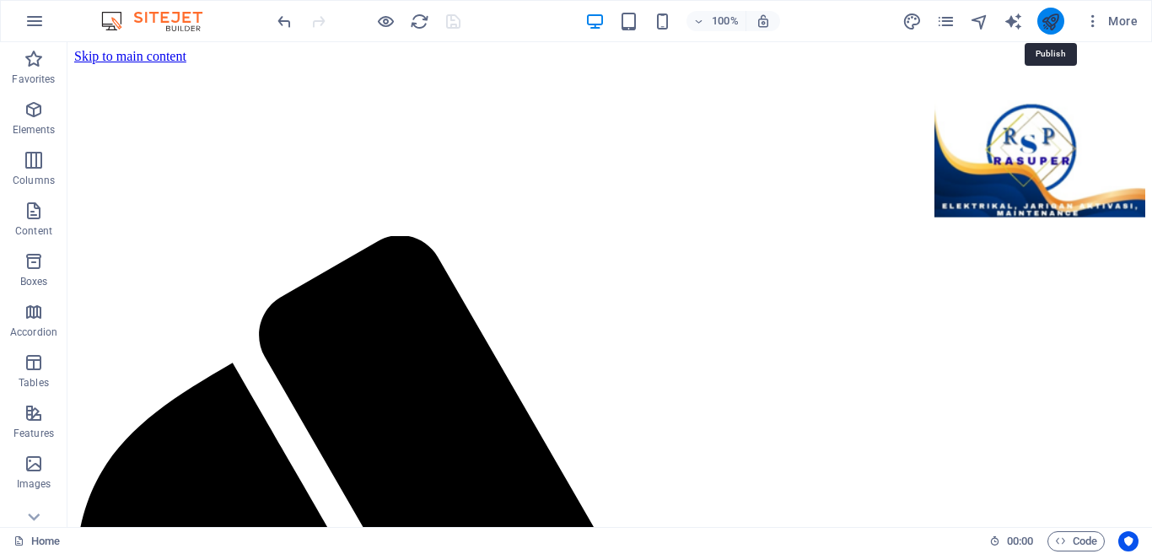
click at [1051, 26] on icon "publish" at bounding box center [1049, 21] width 19 height 19
